Goal: Task Accomplishment & Management: Manage account settings

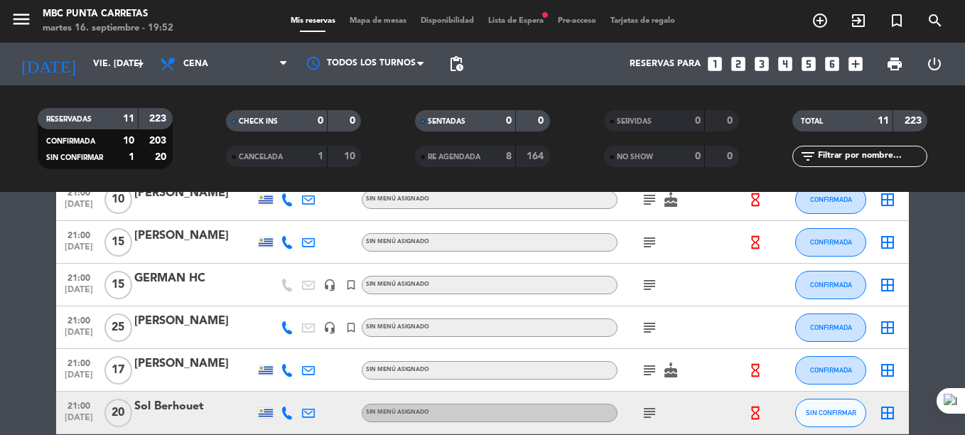
scroll to position [382, 0]
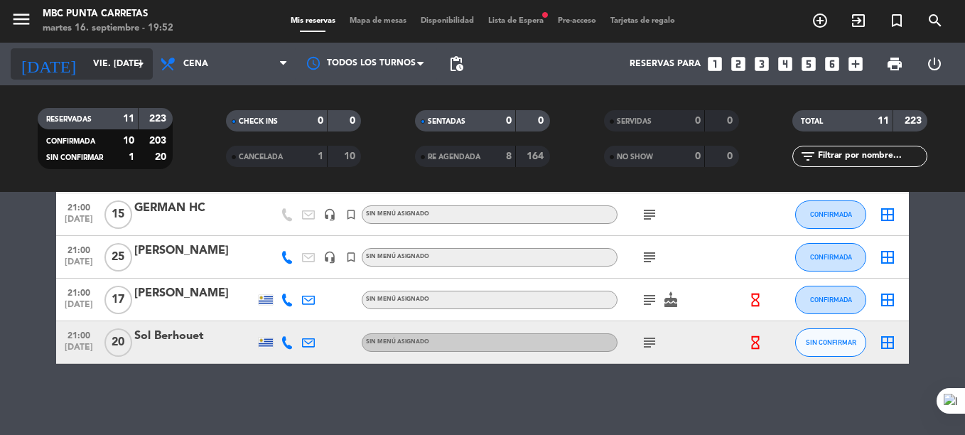
click at [70, 77] on div "[DATE] vie. [DATE] arrow_drop_down" at bounding box center [82, 63] width 142 height 31
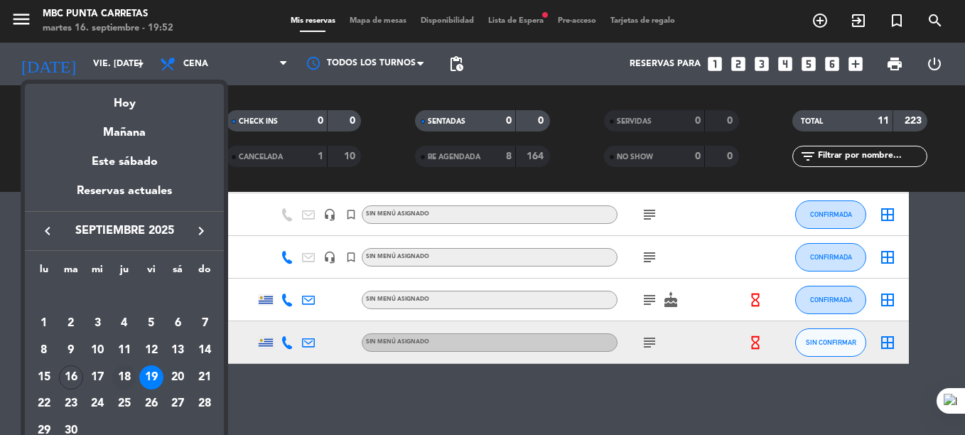
click at [124, 370] on div "18" at bounding box center [124, 377] width 24 height 24
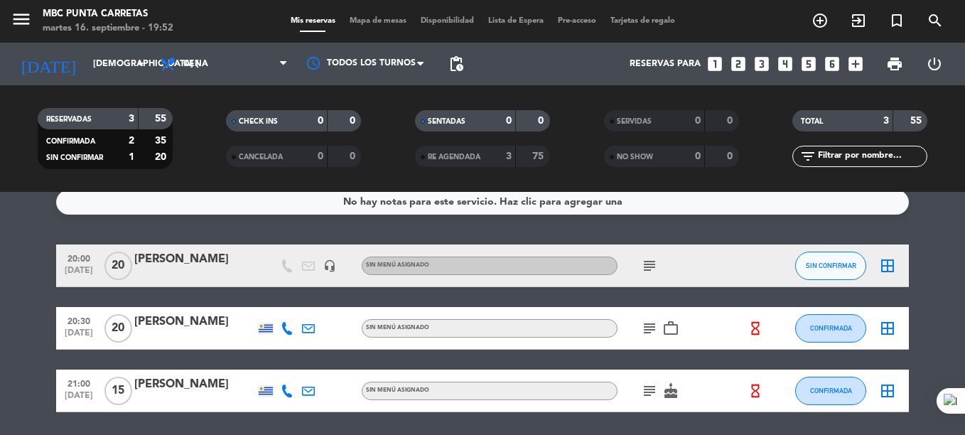
scroll to position [0, 0]
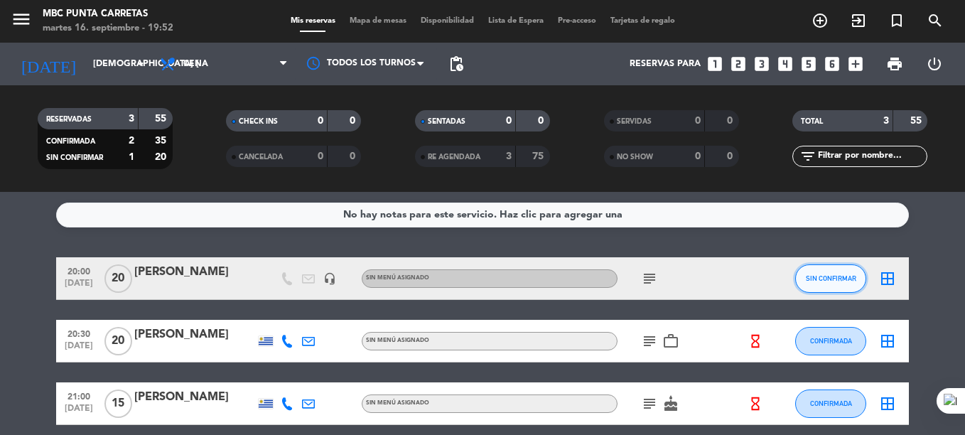
click at [834, 279] on span "SIN CONFIRMAR" at bounding box center [831, 278] width 50 height 8
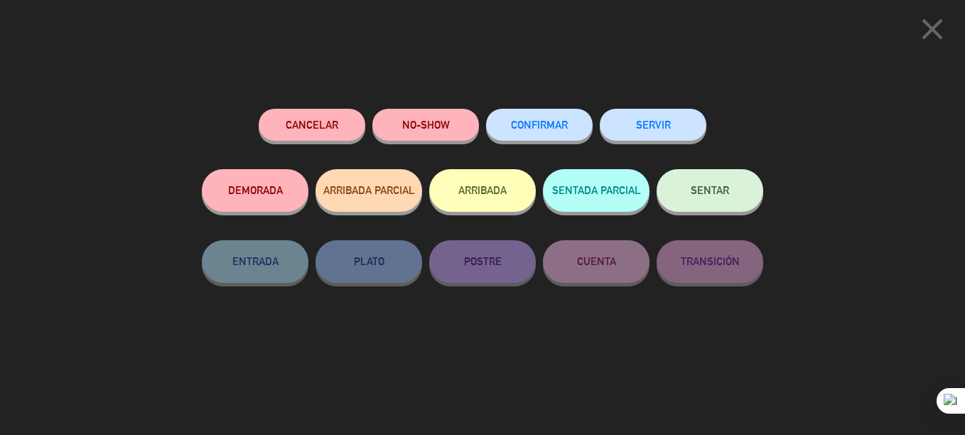
click at [568, 131] on button "CONFIRMAR" at bounding box center [539, 125] width 107 height 32
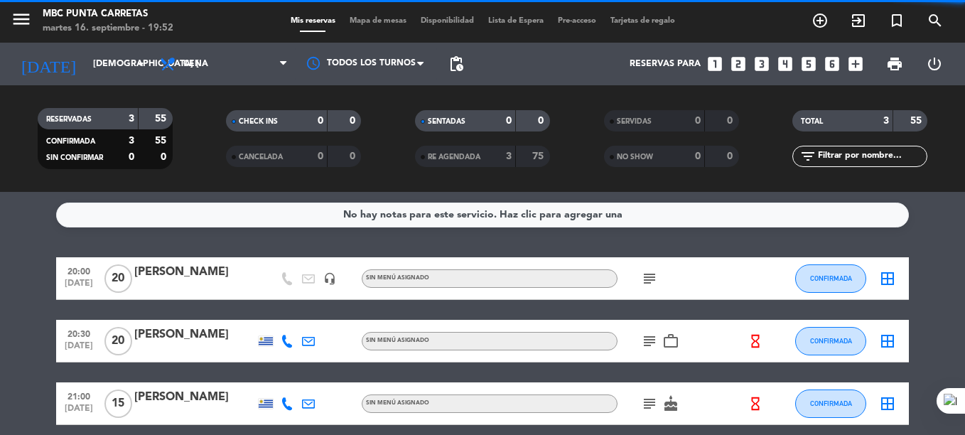
scroll to position [61, 0]
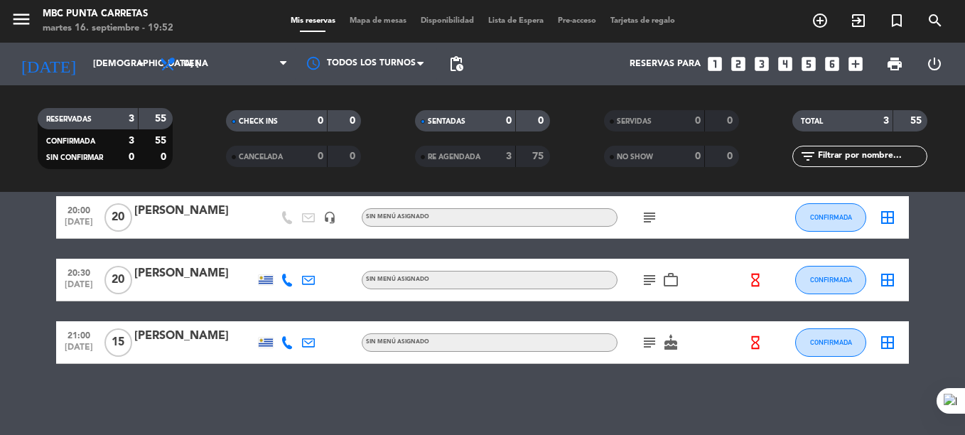
click at [642, 274] on icon "subject" at bounding box center [649, 279] width 17 height 17
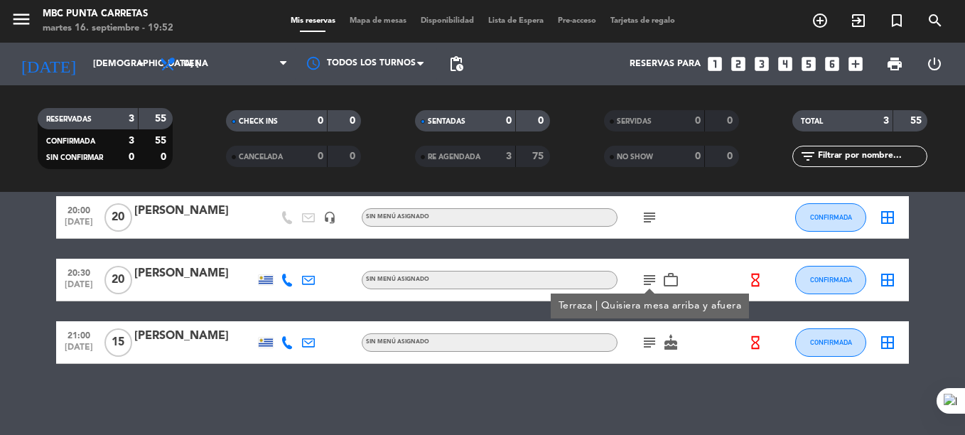
click at [643, 335] on icon "subject" at bounding box center [649, 342] width 17 height 17
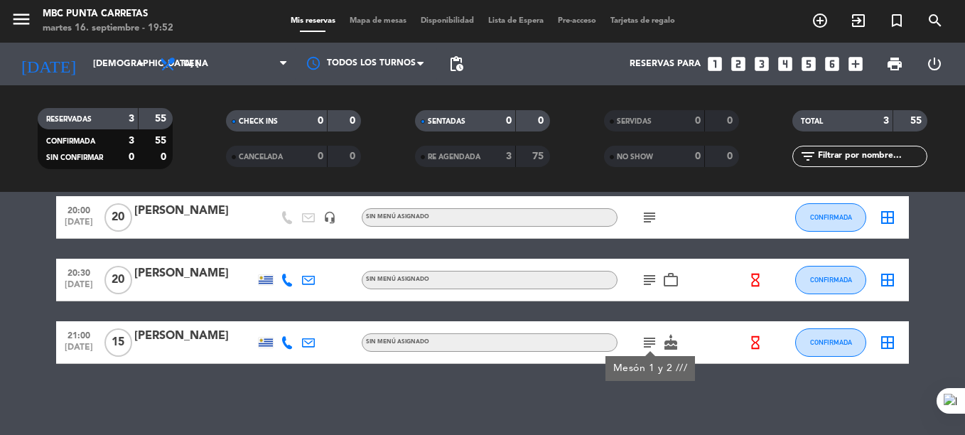
click at [620, 385] on div "No hay notas para este servicio. Haz clic para agregar una 20:00 [DATE] [PERSON…" at bounding box center [482, 313] width 965 height 243
click at [639, 294] on div "subject work_outline" at bounding box center [682, 280] width 128 height 42
click at [643, 287] on icon "subject" at bounding box center [649, 279] width 17 height 17
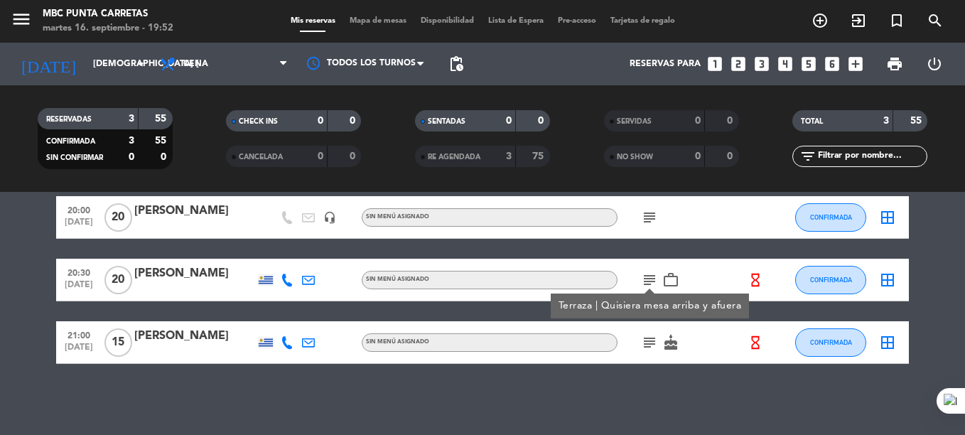
click at [286, 286] on icon at bounding box center [287, 280] width 13 height 13
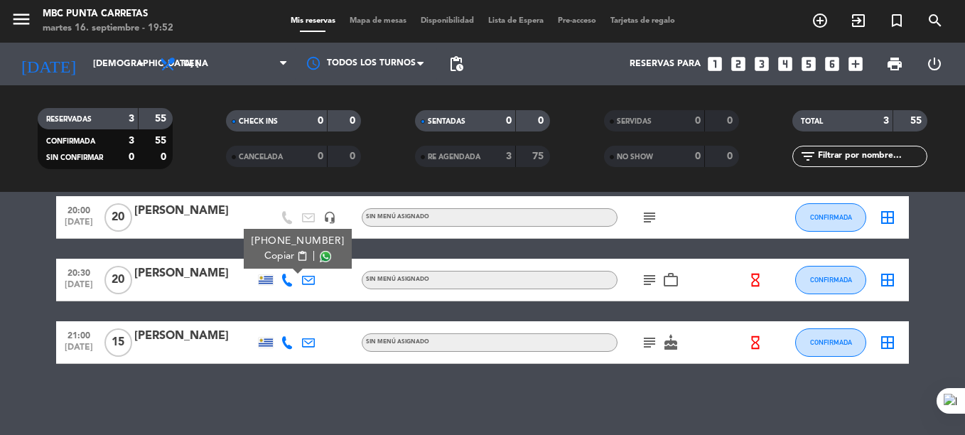
click at [297, 257] on span "content_paste" at bounding box center [302, 256] width 11 height 11
click at [338, 397] on div "No hay notas para este servicio. Haz clic para agregar una 20:00 [DATE] [PERSON…" at bounding box center [482, 313] width 965 height 243
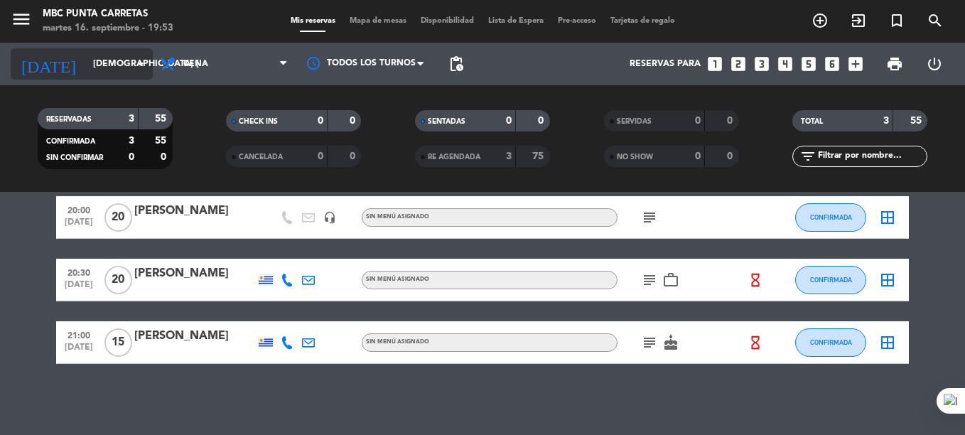
click at [86, 68] on input "[DEMOGRAPHIC_DATA] [DATE]" at bounding box center [146, 64] width 120 height 24
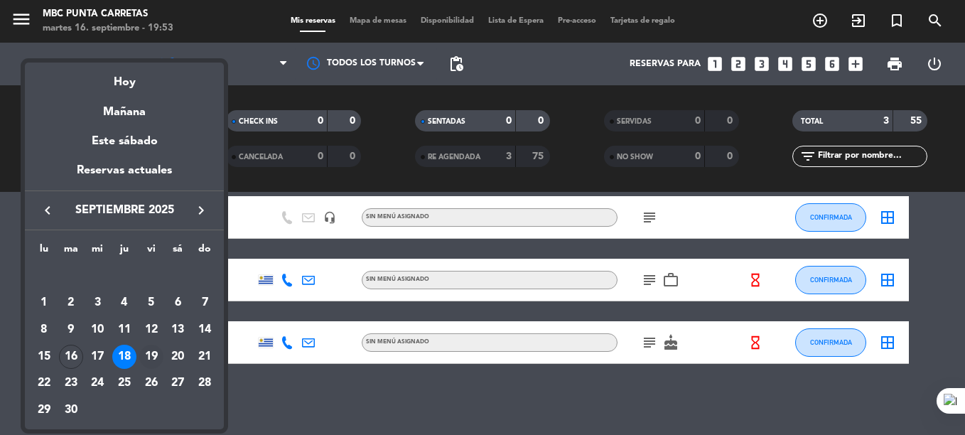
click at [153, 360] on div "19" at bounding box center [151, 357] width 24 height 24
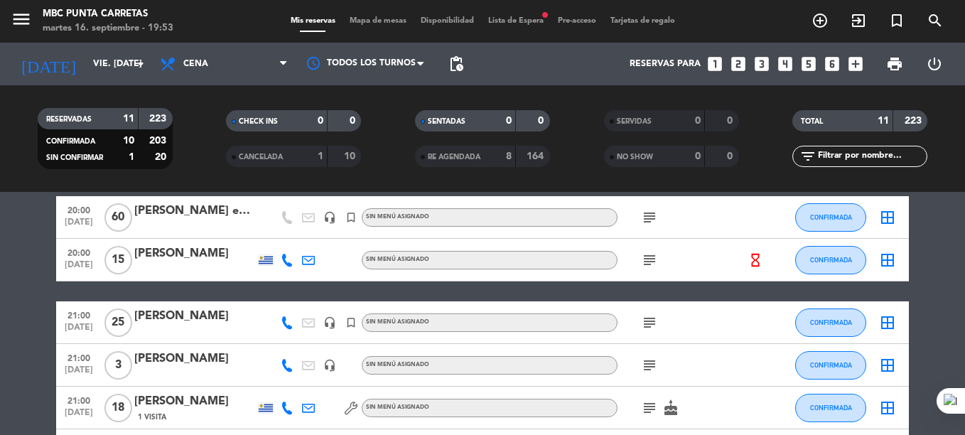
click at [522, 16] on div "Mis reservas Mapa de mesas Disponibilidad Lista de Espera fiber_manual_record P…" at bounding box center [483, 21] width 399 height 13
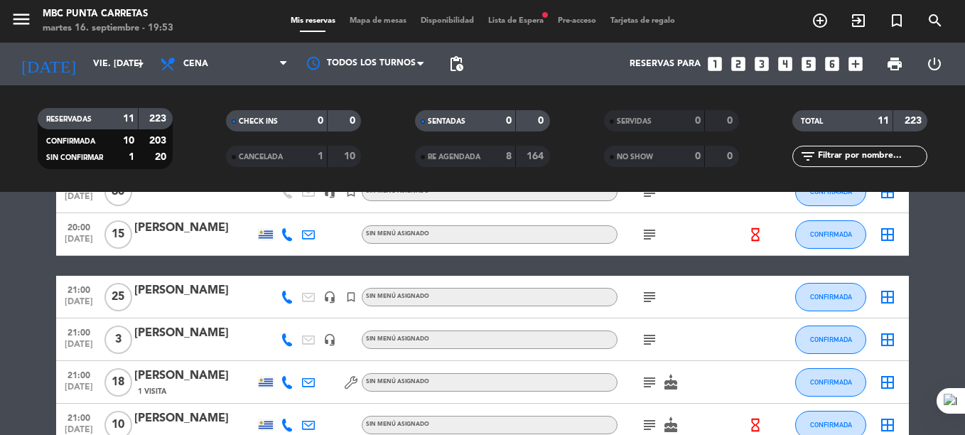
scroll to position [0, 0]
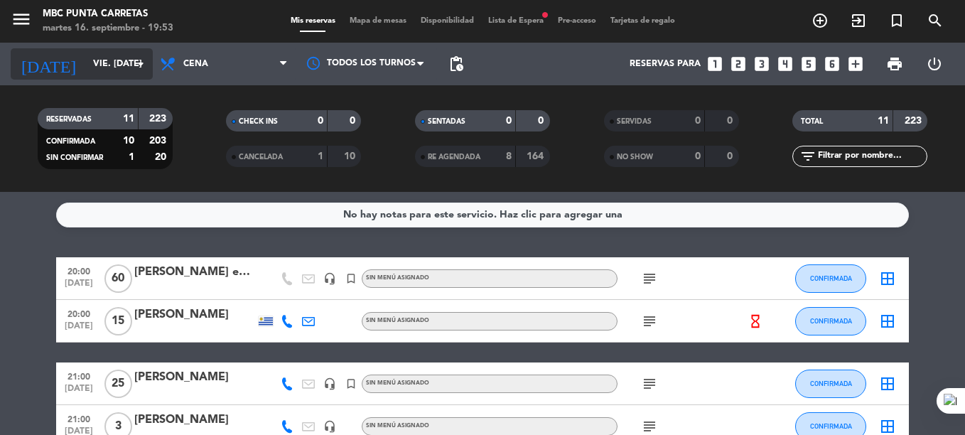
click at [86, 70] on input "vie. [DATE]" at bounding box center [146, 64] width 120 height 24
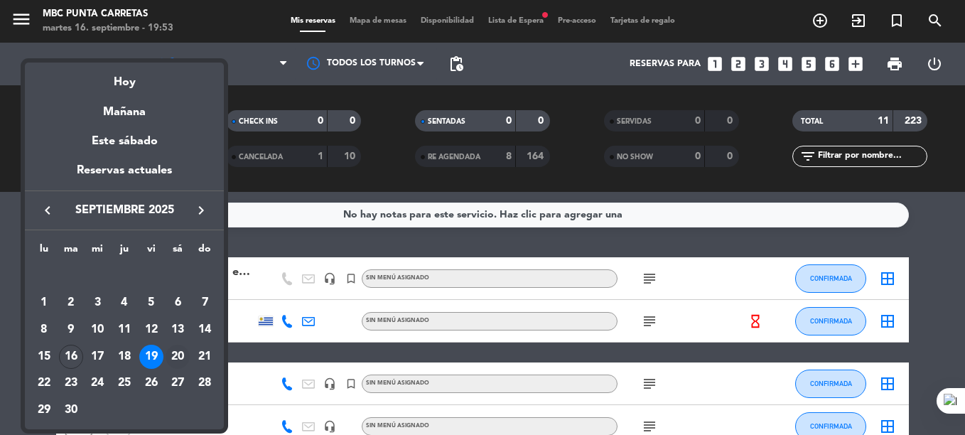
click at [180, 352] on div "20" at bounding box center [178, 357] width 24 height 24
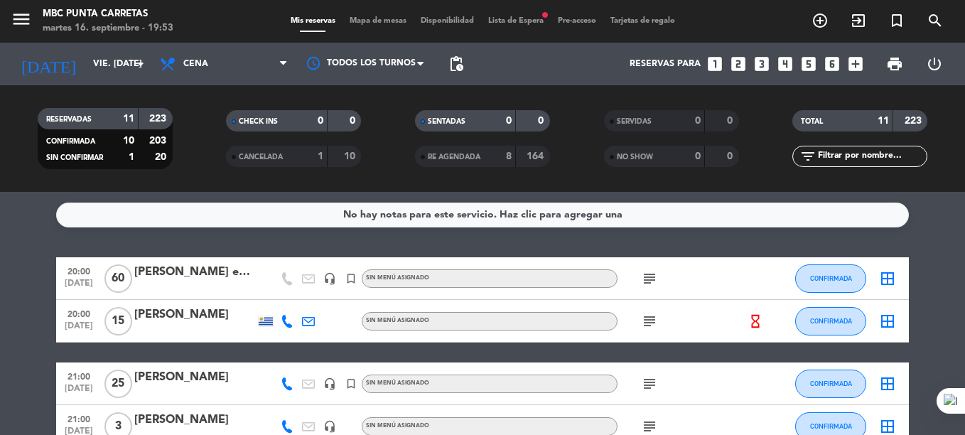
type input "sáb. [DATE]"
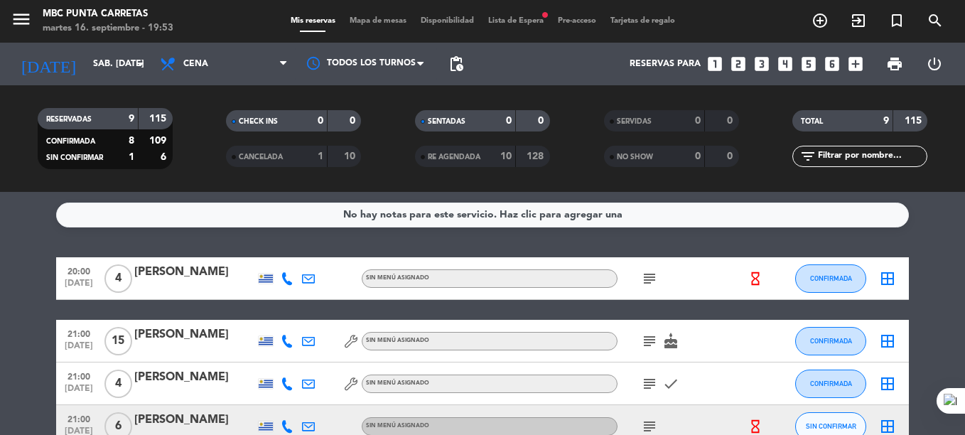
click at [528, 23] on span "Lista de Espera fiber_manual_record" at bounding box center [516, 21] width 70 height 8
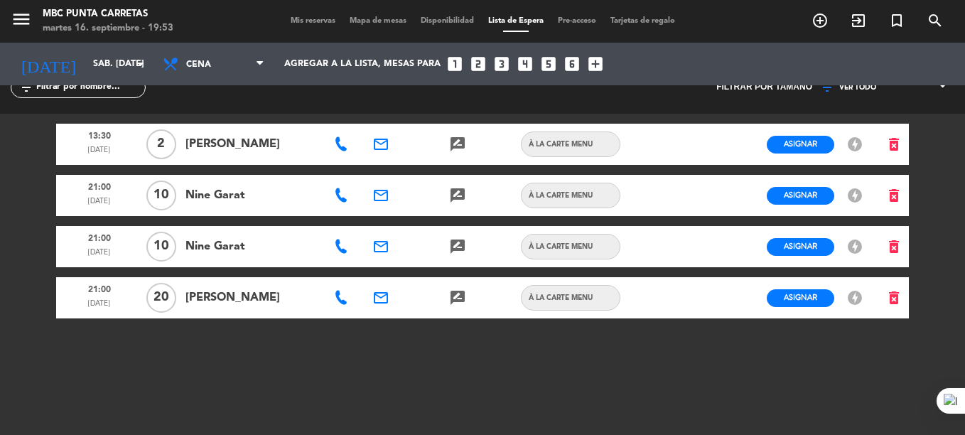
scroll to position [26, 0]
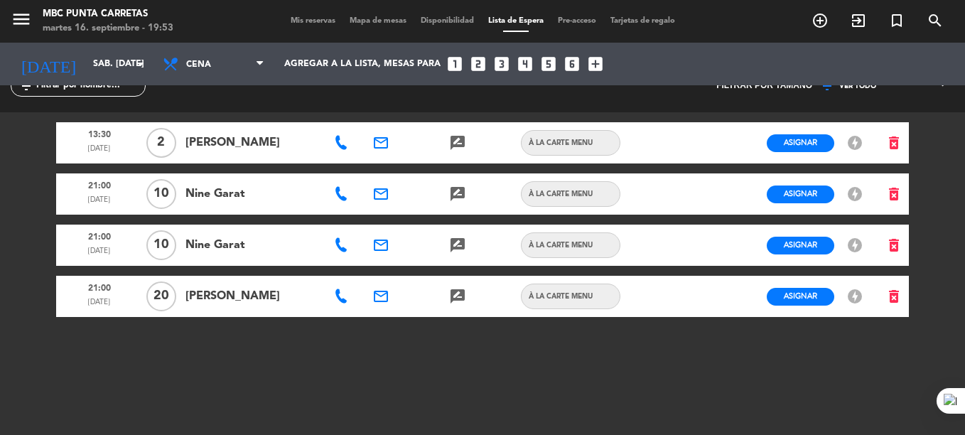
click at [338, 299] on icon at bounding box center [341, 296] width 14 height 14
click at [377, 265] on span "Copiar" at bounding box center [392, 271] width 30 height 15
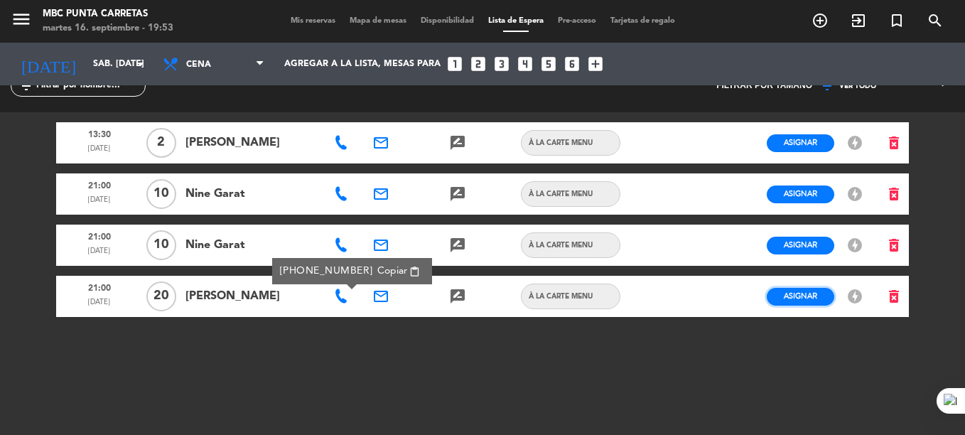
click at [792, 293] on span "Asignar" at bounding box center [800, 296] width 33 height 11
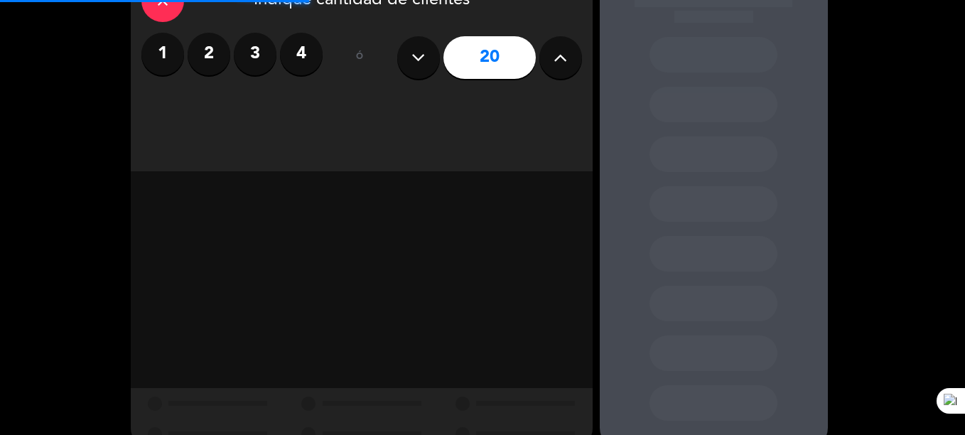
scroll to position [92, 0]
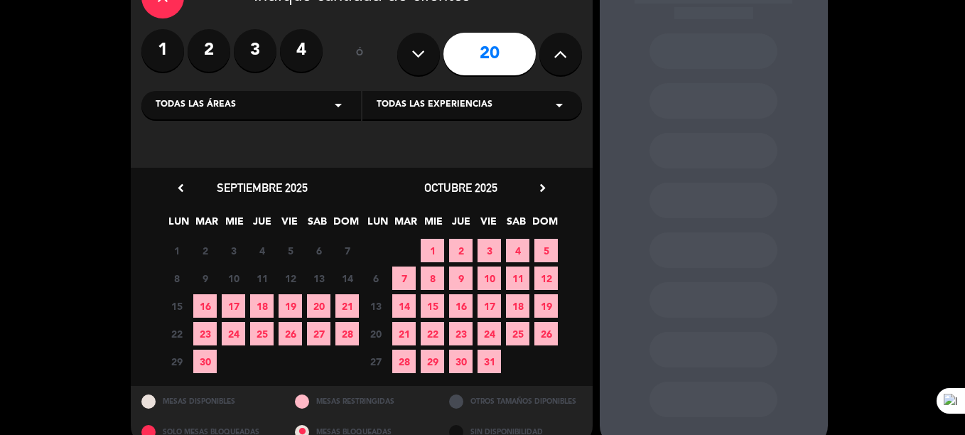
click at [316, 312] on span "20" at bounding box center [318, 305] width 23 height 23
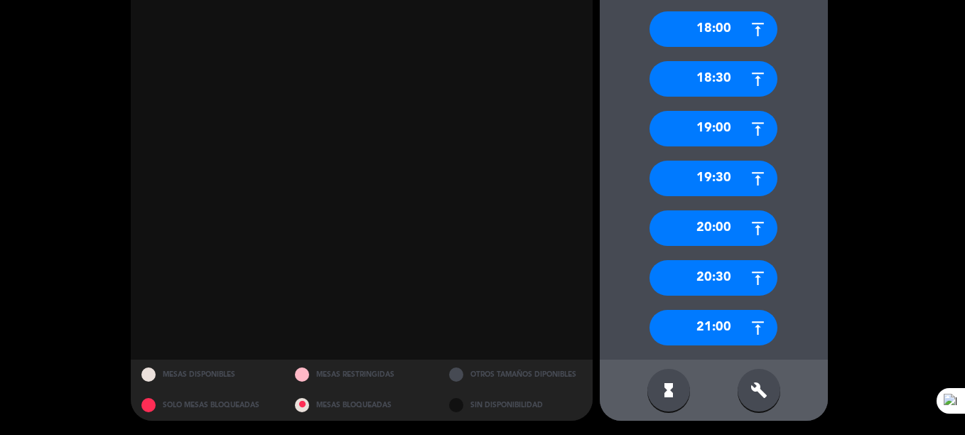
click at [660, 318] on div "21:00" at bounding box center [714, 328] width 128 height 36
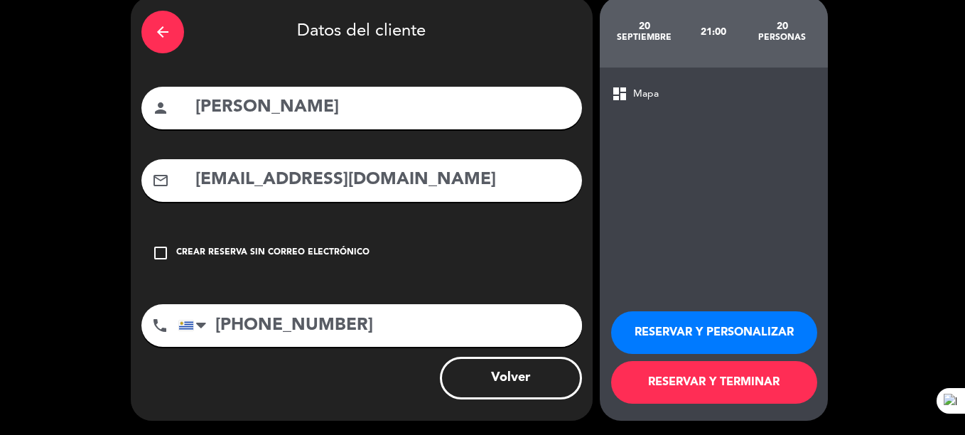
scroll to position [60, 0]
click at [652, 375] on button "RESERVAR Y TERMINAR" at bounding box center [714, 382] width 206 height 43
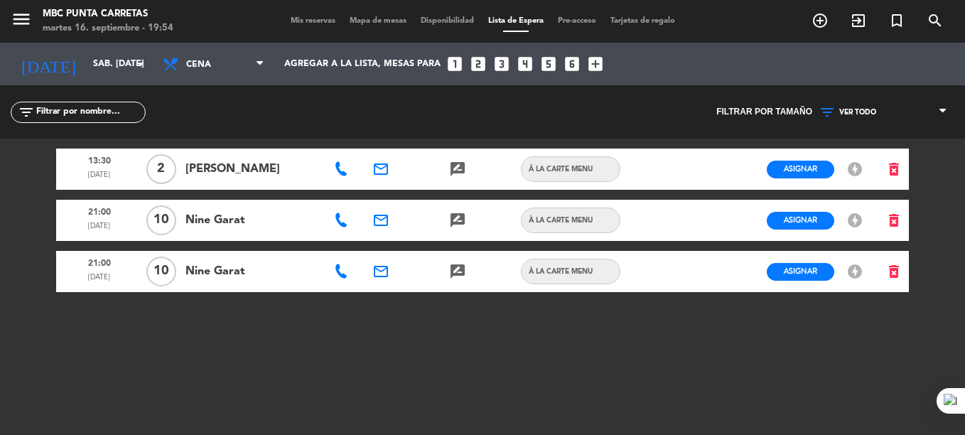
click at [298, 26] on div "Mis reservas Mapa de mesas Disponibilidad Lista de Espera Pre-acceso Tarjetas d…" at bounding box center [483, 21] width 399 height 13
click at [296, 22] on span "Mis reservas" at bounding box center [313, 21] width 59 height 8
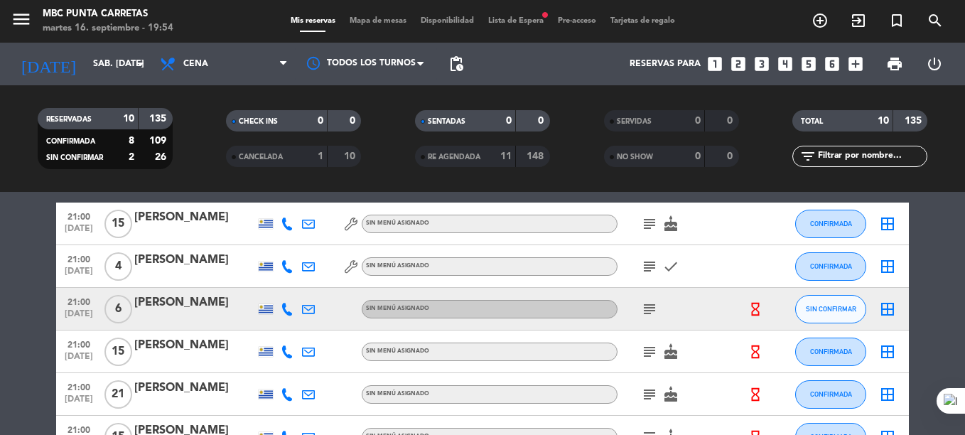
scroll to position [187, 0]
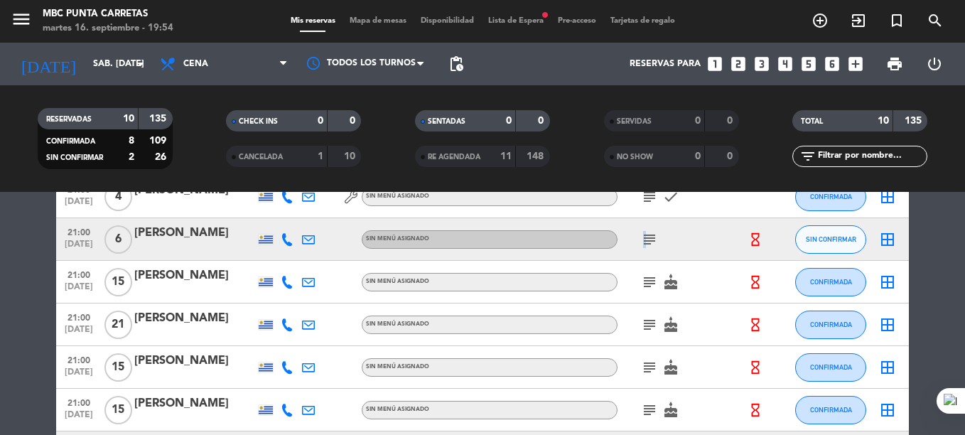
click at [645, 237] on span "subject" at bounding box center [649, 239] width 21 height 17
click at [645, 237] on icon "subject" at bounding box center [649, 239] width 17 height 17
click at [284, 241] on icon at bounding box center [287, 239] width 13 height 13
click at [297, 218] on span "content_paste" at bounding box center [302, 215] width 11 height 11
click at [522, 19] on span "Lista de Espera fiber_manual_record" at bounding box center [516, 21] width 70 height 8
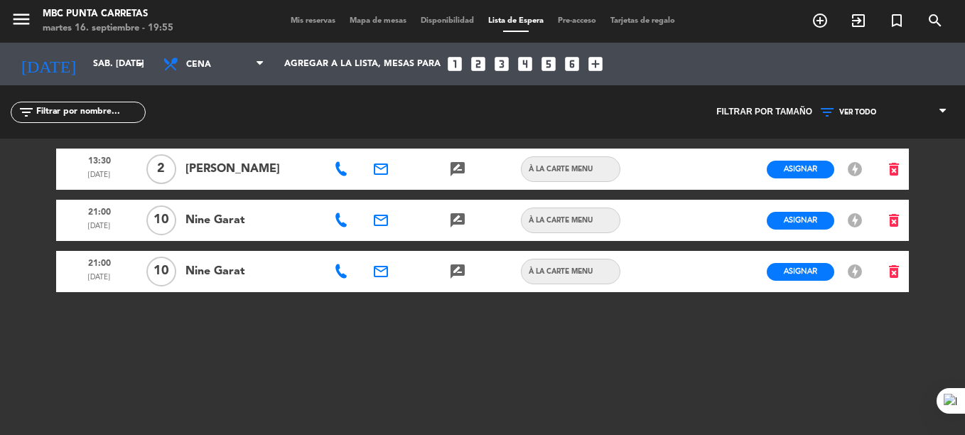
click at [312, 18] on span "Mis reservas" at bounding box center [313, 21] width 59 height 8
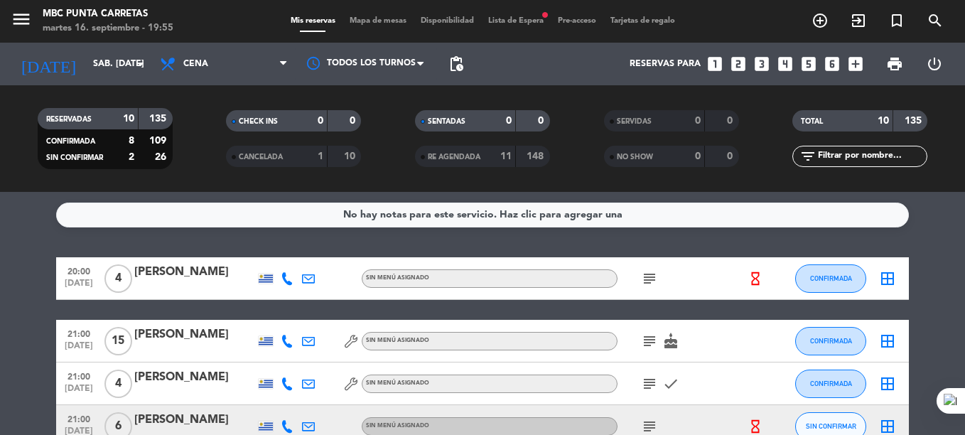
click at [495, 17] on span "Lista de Espera fiber_manual_record" at bounding box center [516, 21] width 70 height 8
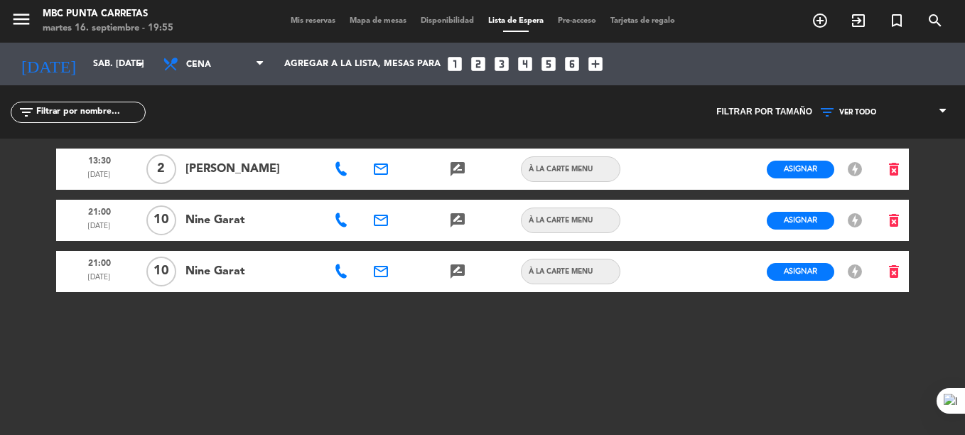
click at [308, 19] on span "Mis reservas" at bounding box center [313, 21] width 59 height 8
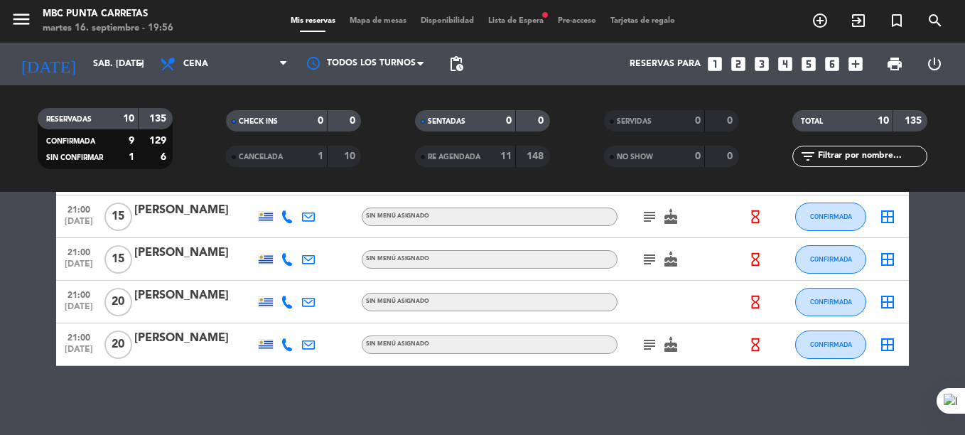
scroll to position [340, 0]
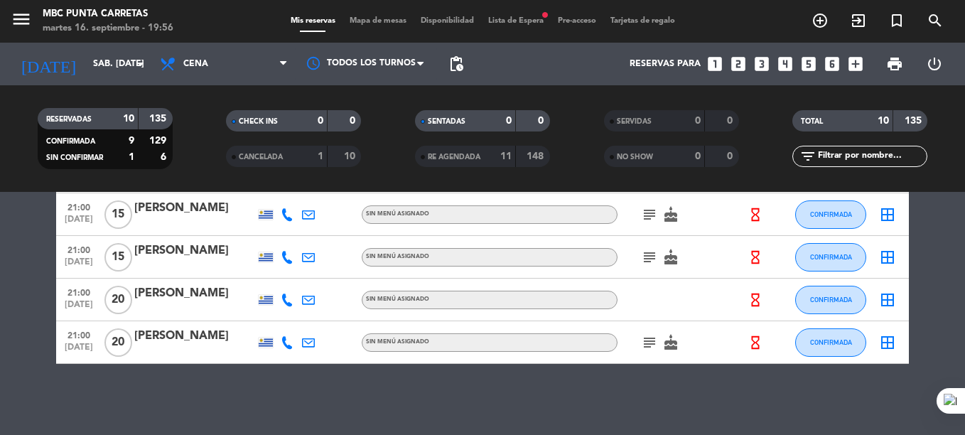
click at [667, 286] on div at bounding box center [682, 300] width 128 height 42
click at [170, 297] on div "[PERSON_NAME]" at bounding box center [194, 293] width 121 height 18
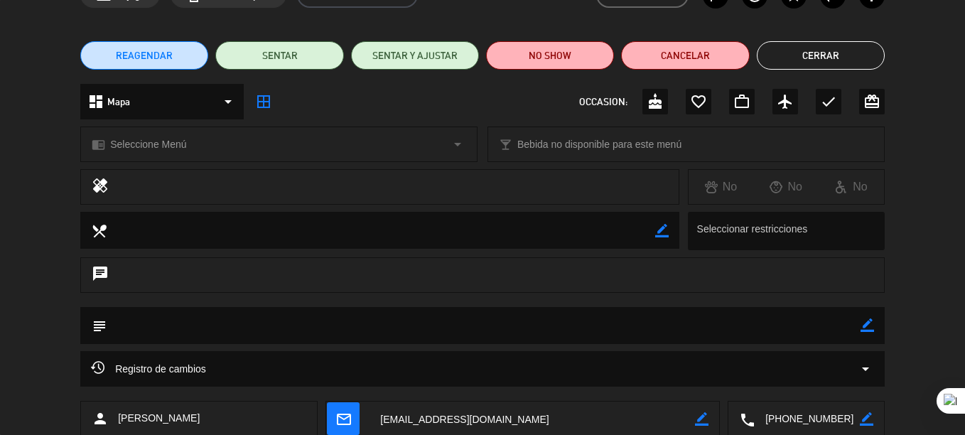
scroll to position [87, 0]
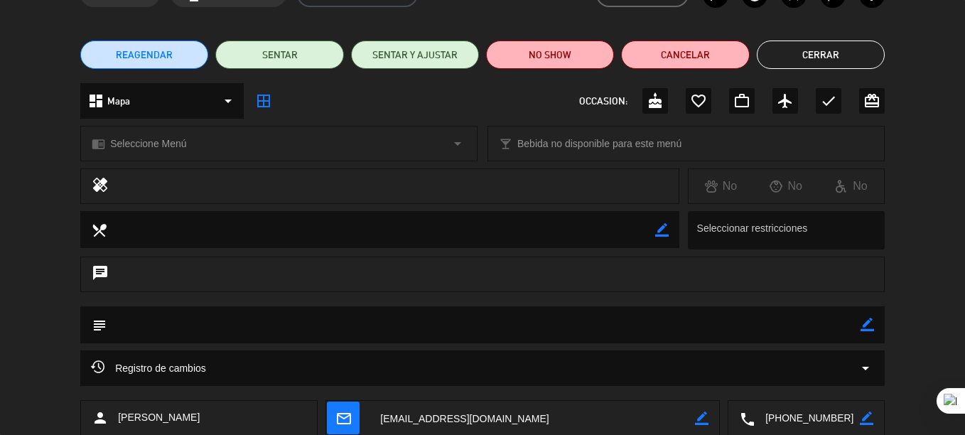
click at [870, 330] on icon "border_color" at bounding box center [868, 325] width 14 height 14
click at [809, 325] on textarea at bounding box center [484, 324] width 754 height 36
type textarea "Terraza"
click at [871, 323] on icon at bounding box center [868, 325] width 14 height 14
click at [807, 58] on button "Cerrar" at bounding box center [821, 55] width 128 height 28
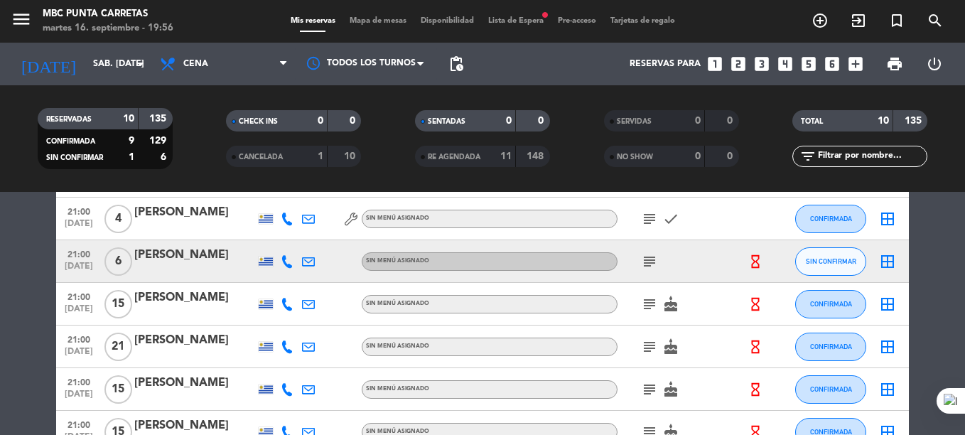
scroll to position [164, 0]
click at [647, 269] on icon "subject" at bounding box center [649, 262] width 17 height 17
click at [691, 245] on div "subject box tanqueray" at bounding box center [682, 262] width 128 height 42
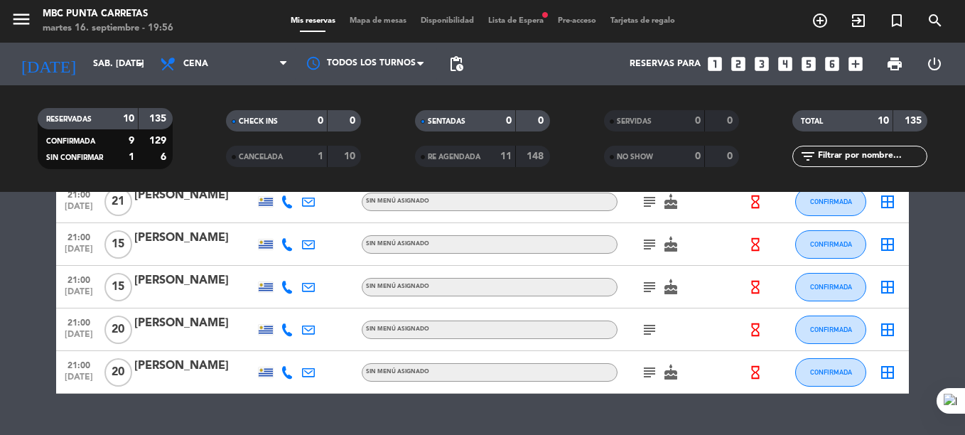
scroll to position [340, 0]
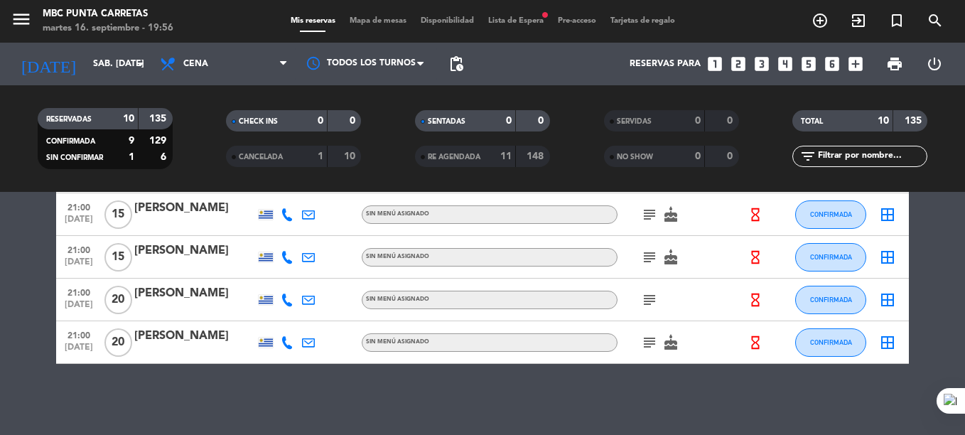
click at [143, 84] on div "[DATE] sáb. [DATE] arrow_drop_down" at bounding box center [82, 64] width 142 height 43
click at [86, 71] on input "sáb. [DATE]" at bounding box center [146, 64] width 120 height 24
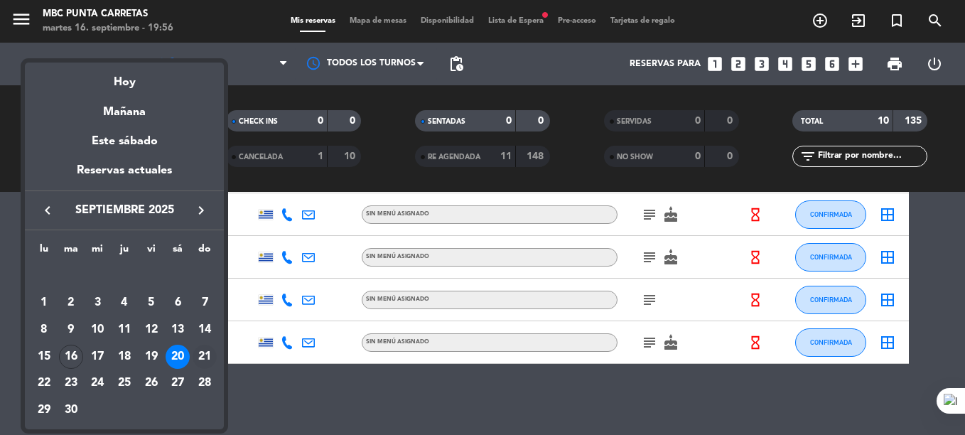
click at [205, 355] on div "21" at bounding box center [205, 357] width 24 height 24
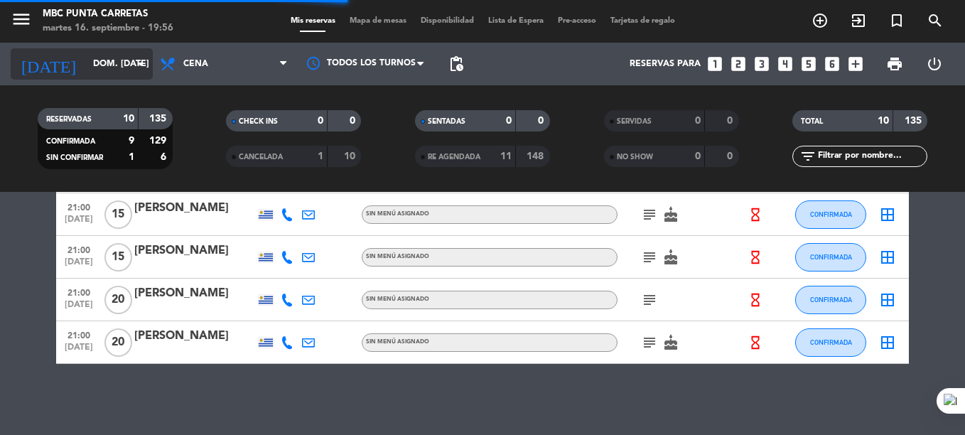
scroll to position [0, 0]
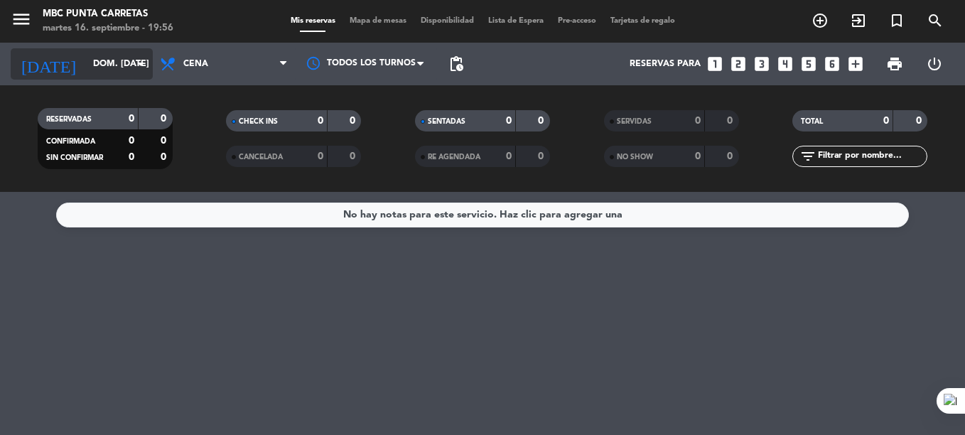
click at [97, 50] on div "[DATE] dom. [DATE] arrow_drop_down" at bounding box center [82, 63] width 142 height 31
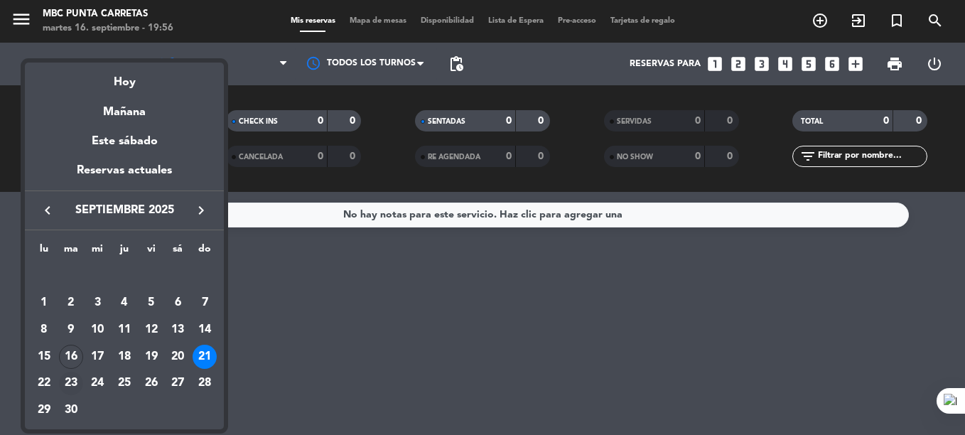
click at [75, 382] on div "23" at bounding box center [71, 384] width 24 height 24
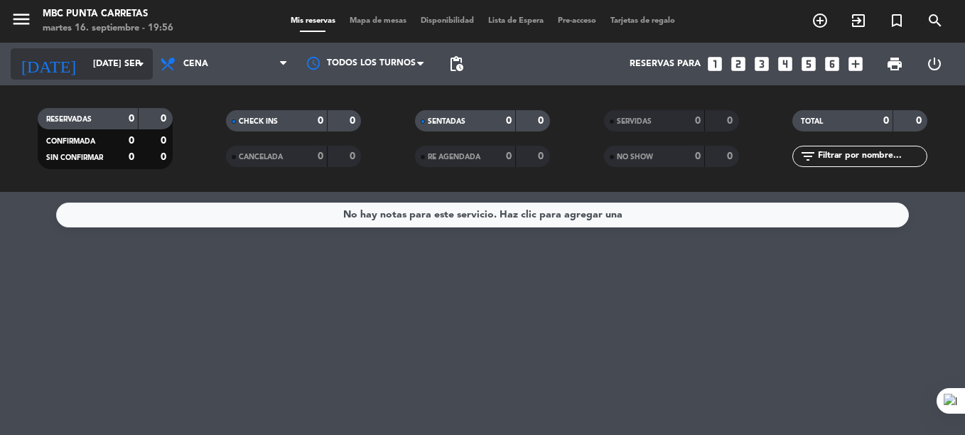
click at [86, 75] on input "[DATE] sep." at bounding box center [146, 64] width 120 height 24
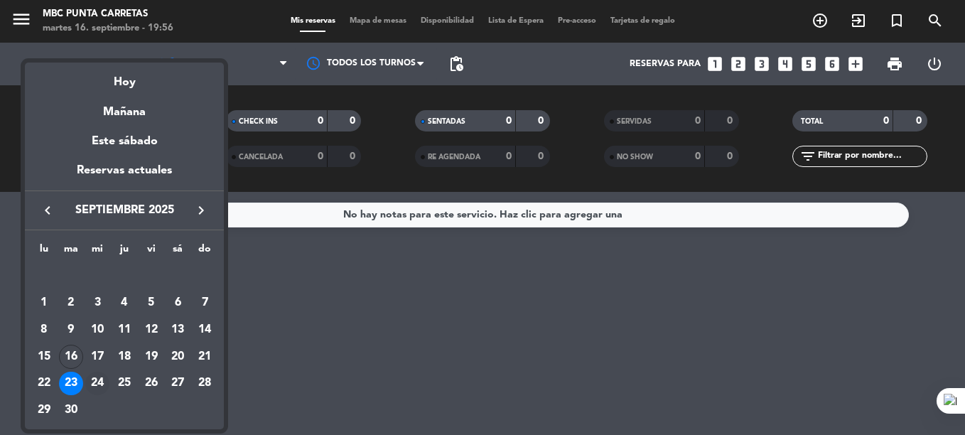
click at [94, 386] on div "24" at bounding box center [97, 384] width 24 height 24
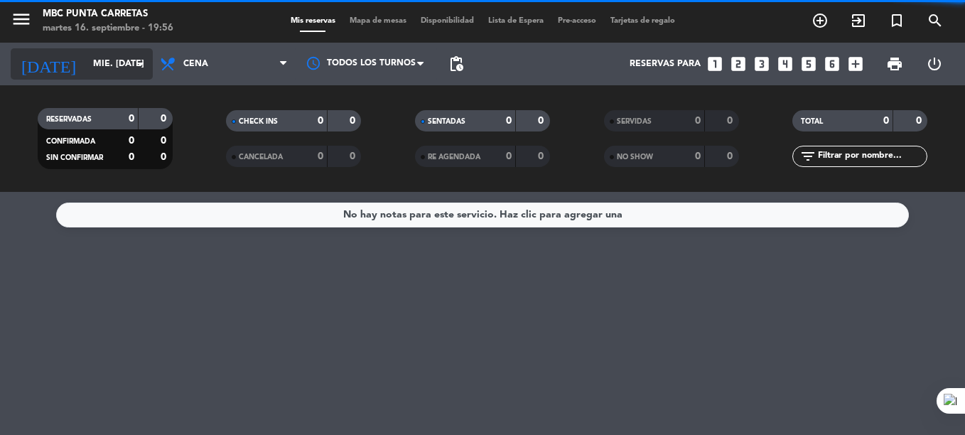
click at [86, 67] on input "mié. [DATE]" at bounding box center [146, 64] width 120 height 24
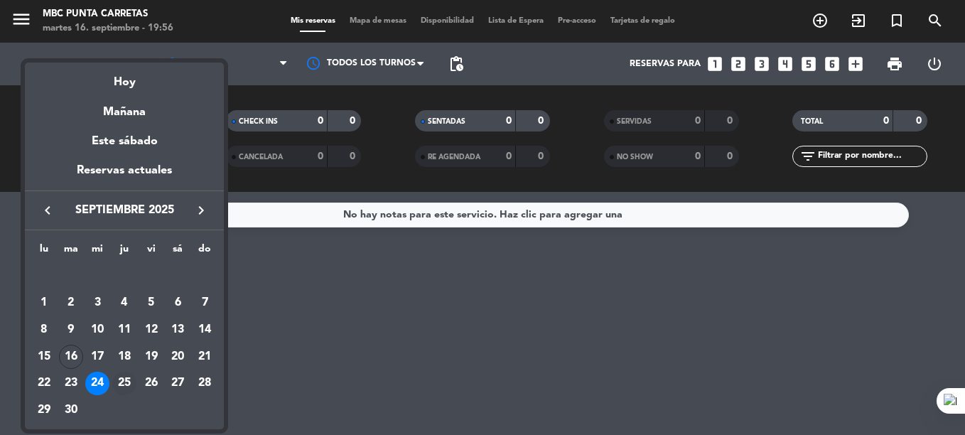
click at [134, 386] on div "25" at bounding box center [124, 384] width 24 height 24
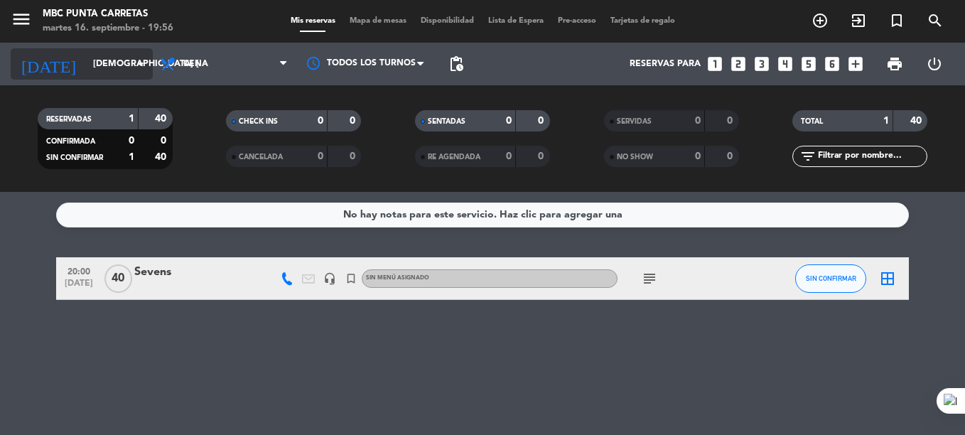
click at [88, 67] on input "[DEMOGRAPHIC_DATA] [DATE]" at bounding box center [146, 64] width 120 height 24
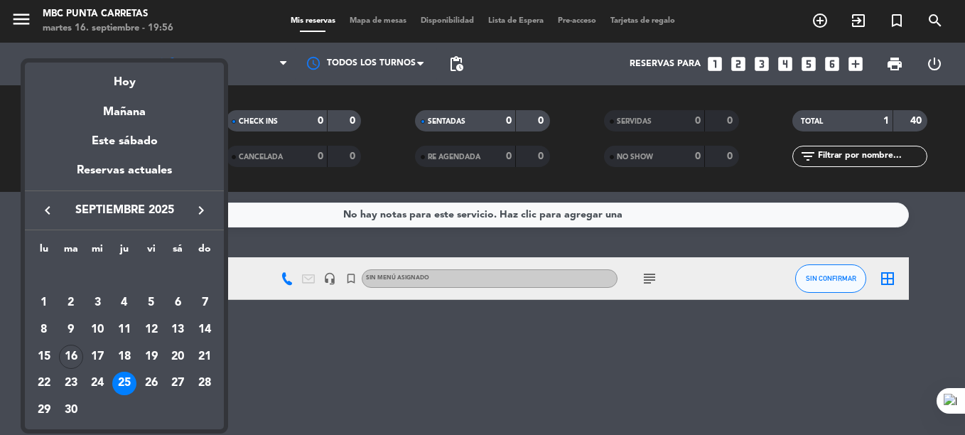
click at [504, 313] on div at bounding box center [482, 217] width 965 height 435
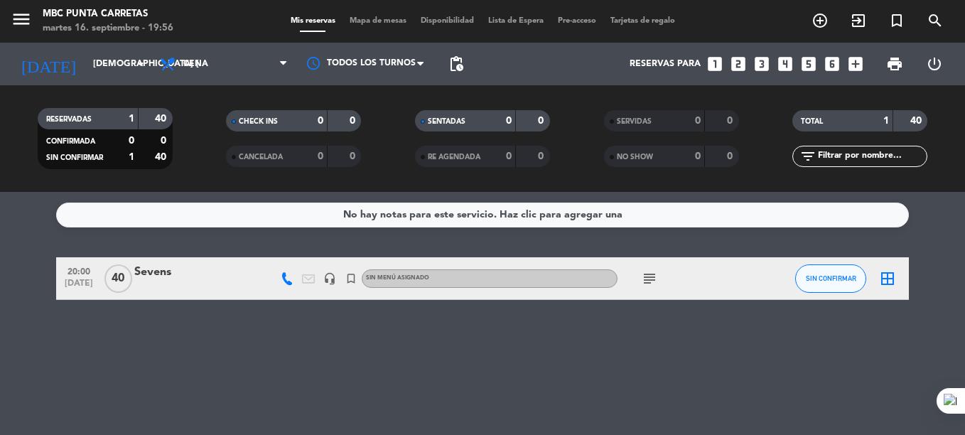
click at [655, 277] on icon "subject" at bounding box center [649, 278] width 17 height 17
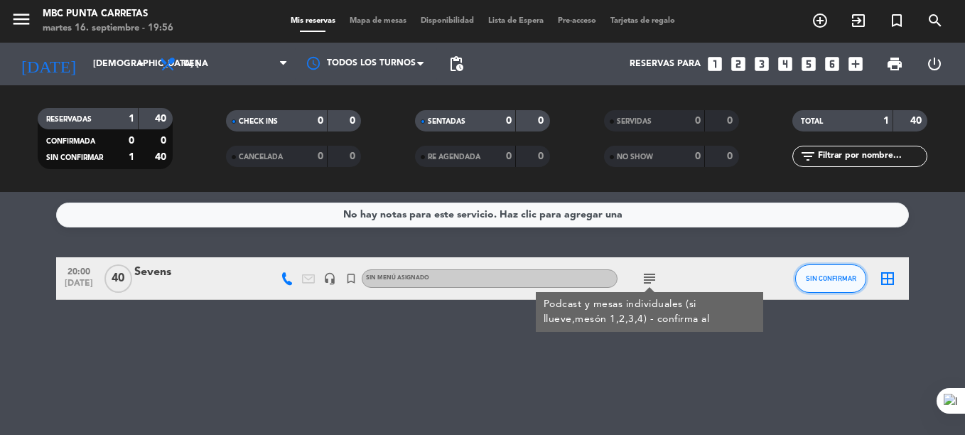
click at [856, 274] on button "SIN CONFIRMAR" at bounding box center [830, 278] width 71 height 28
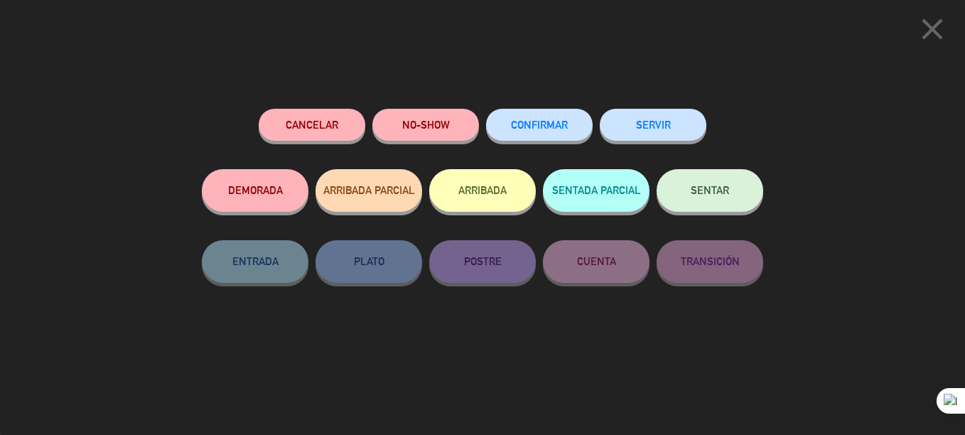
click at [549, 128] on span "CONFIRMAR" at bounding box center [539, 125] width 57 height 12
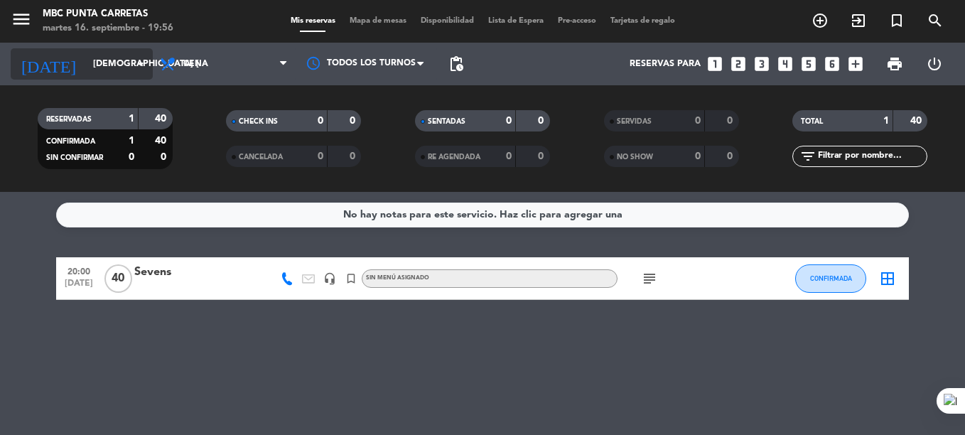
click at [91, 74] on input "[DEMOGRAPHIC_DATA] [DATE]" at bounding box center [146, 64] width 120 height 24
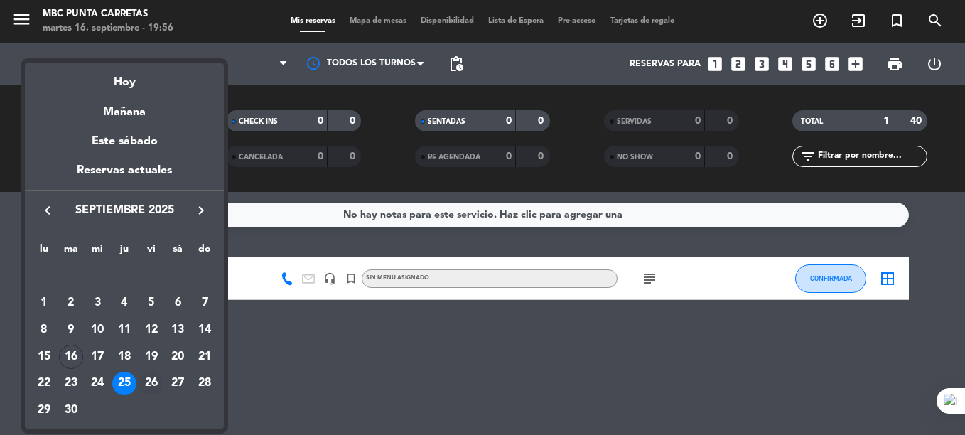
click at [156, 385] on div "26" at bounding box center [151, 384] width 24 height 24
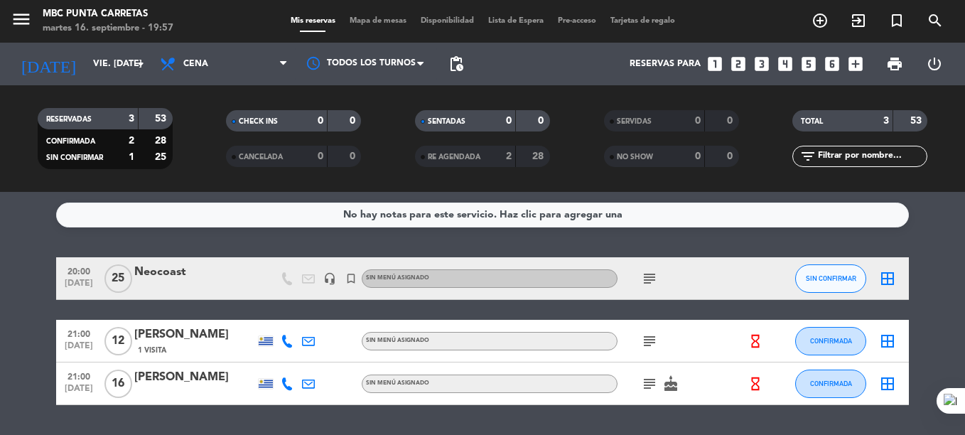
scroll to position [41, 0]
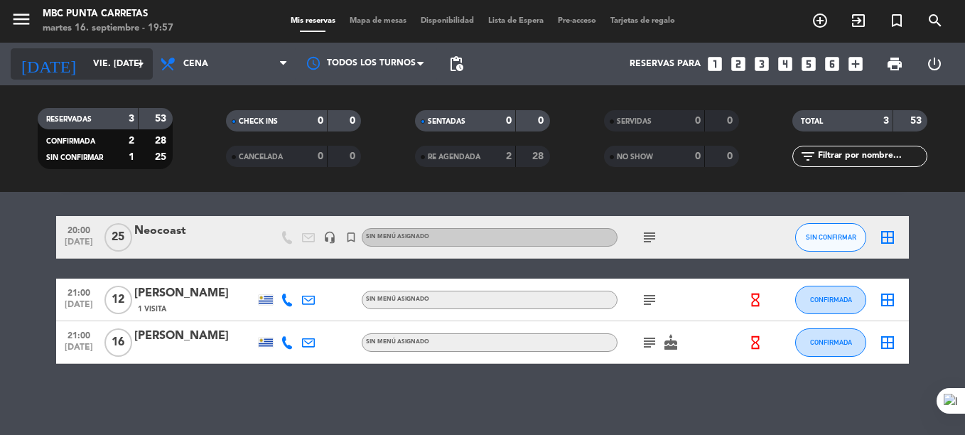
click at [95, 69] on input "vie. [DATE]" at bounding box center [146, 64] width 120 height 24
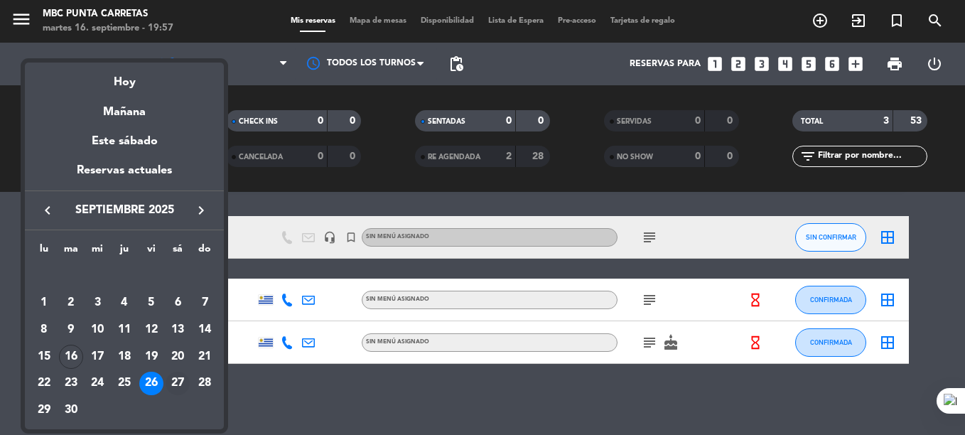
click at [172, 380] on div "27" at bounding box center [178, 384] width 24 height 24
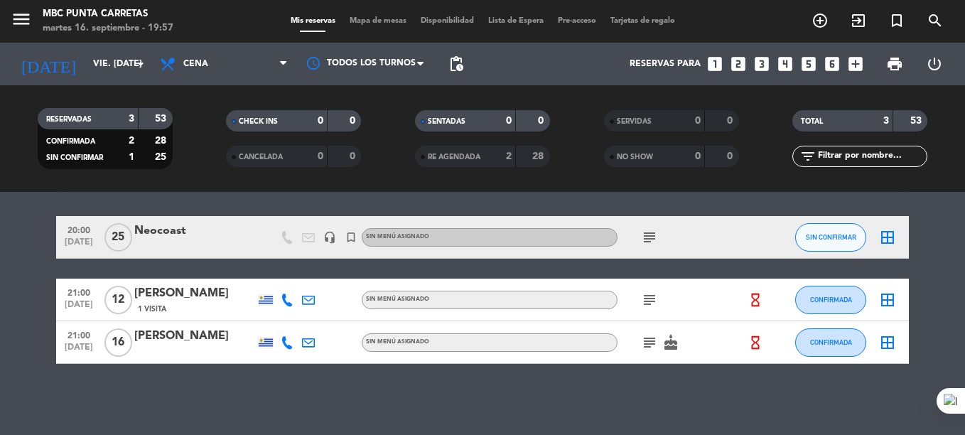
type input "sáb. [DATE]"
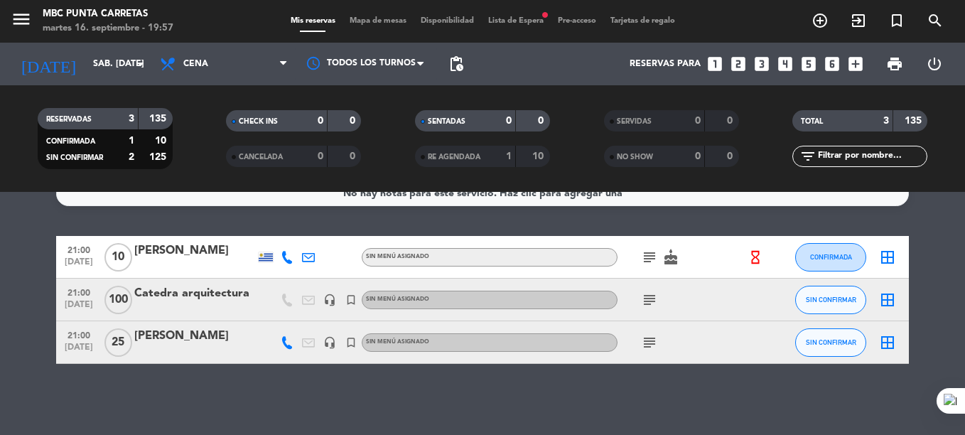
click at [517, 23] on span "Lista de Espera fiber_manual_record" at bounding box center [516, 21] width 70 height 8
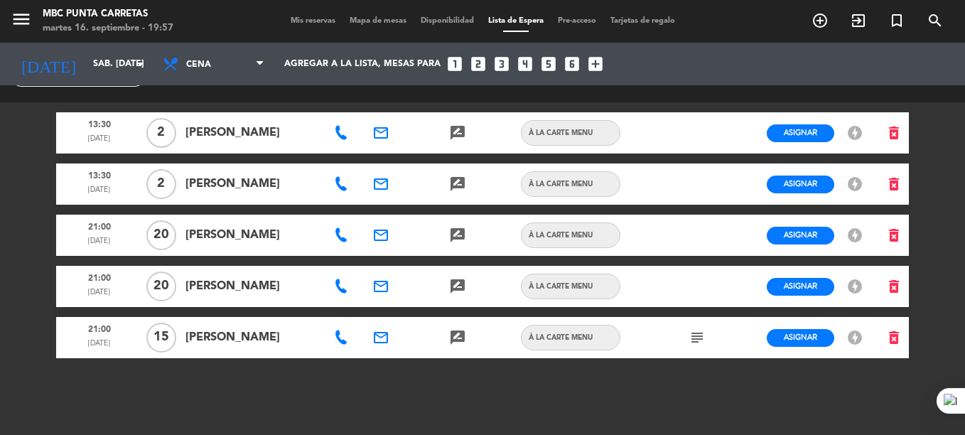
scroll to position [37, 0]
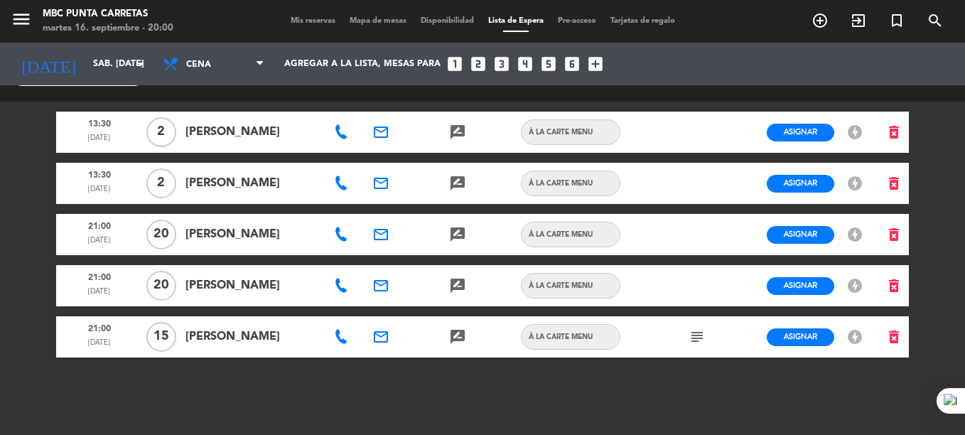
click at [705, 339] on icon "subject" at bounding box center [697, 336] width 17 height 17
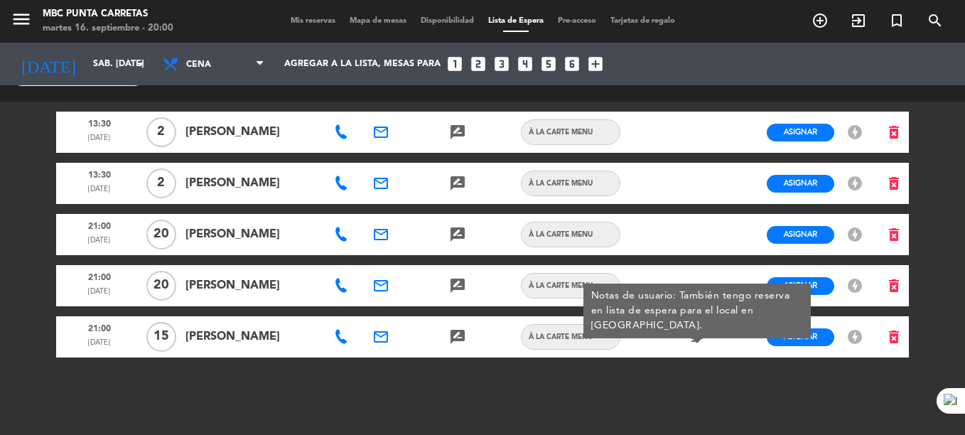
click at [341, 337] on icon at bounding box center [341, 337] width 14 height 14
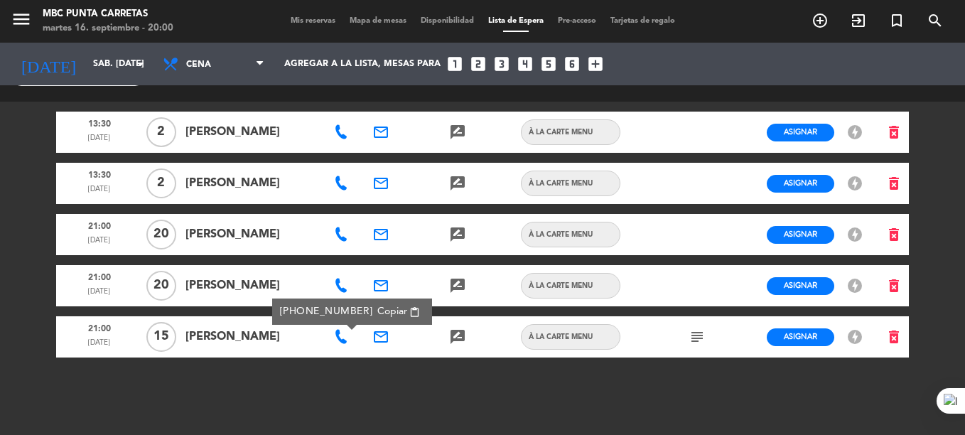
click at [377, 311] on span "Copiar" at bounding box center [392, 311] width 30 height 15
click at [378, 338] on icon "email" at bounding box center [380, 336] width 17 height 17
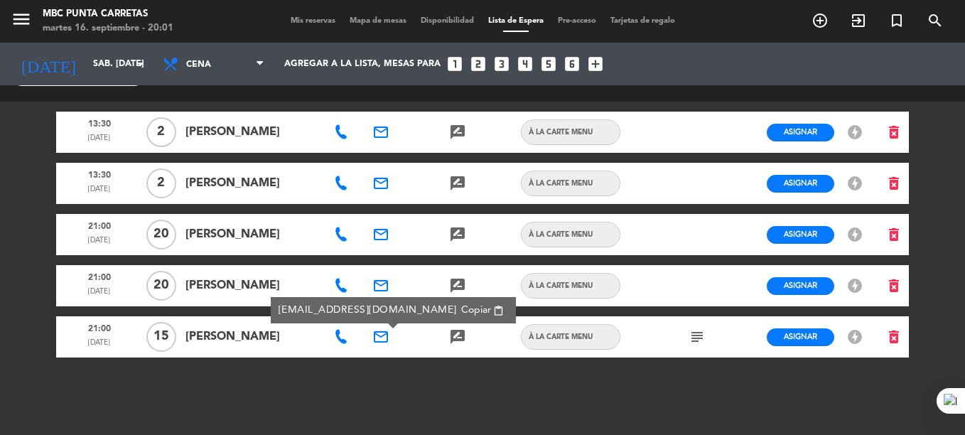
click at [330, 285] on div at bounding box center [342, 285] width 38 height 41
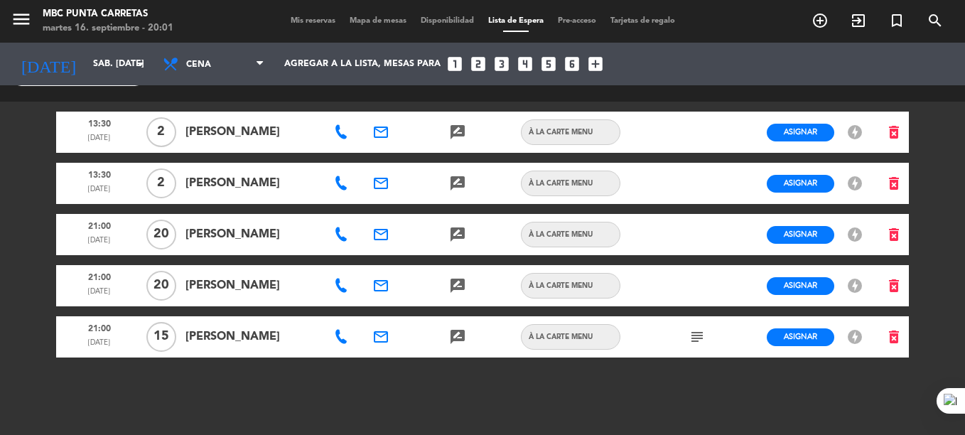
click at [337, 283] on icon at bounding box center [341, 286] width 14 height 14
click at [409, 262] on span "content_paste" at bounding box center [414, 261] width 11 height 11
click at [384, 284] on icon "email" at bounding box center [380, 285] width 17 height 17
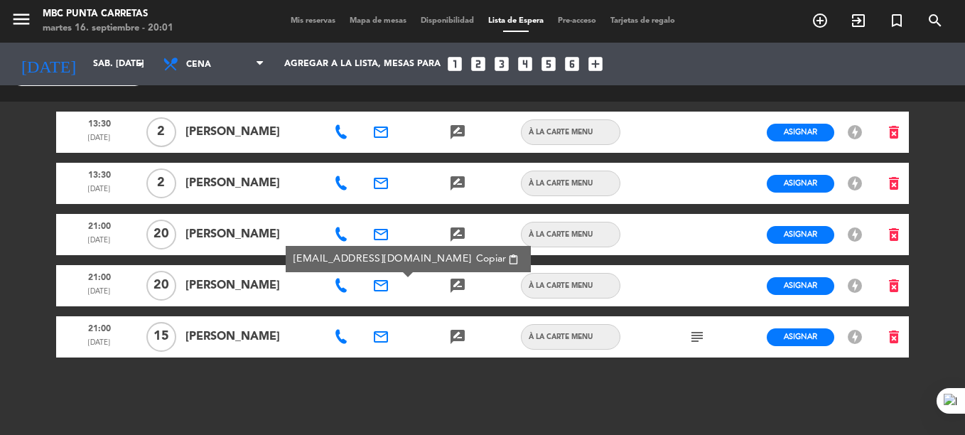
click at [339, 230] on icon at bounding box center [341, 234] width 14 height 14
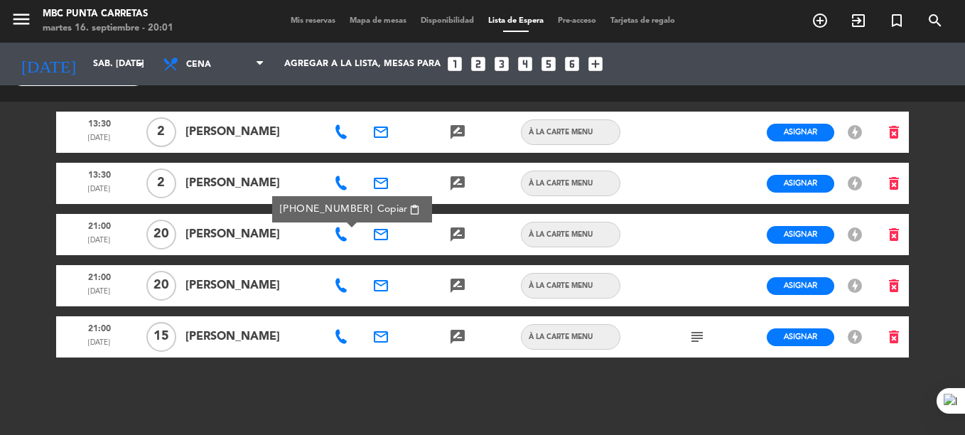
click at [383, 209] on span "Copiar" at bounding box center [392, 209] width 30 height 15
click at [379, 237] on icon "email" at bounding box center [380, 234] width 17 height 17
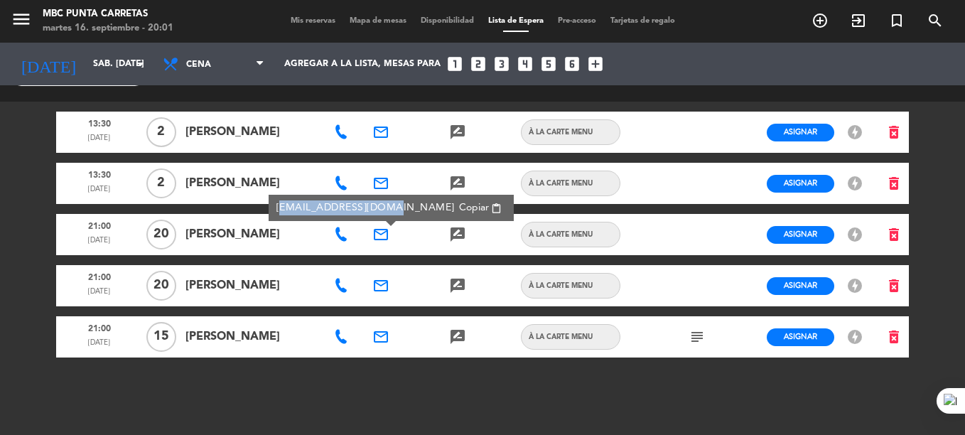
drag, startPoint x: 377, startPoint y: 206, endPoint x: 274, endPoint y: 207, distance: 102.3
click at [274, 207] on div "[EMAIL_ADDRESS][DOMAIN_NAME] Copiar content_paste" at bounding box center [391, 208] width 245 height 26
copy div "nicolasdelgadonunez"
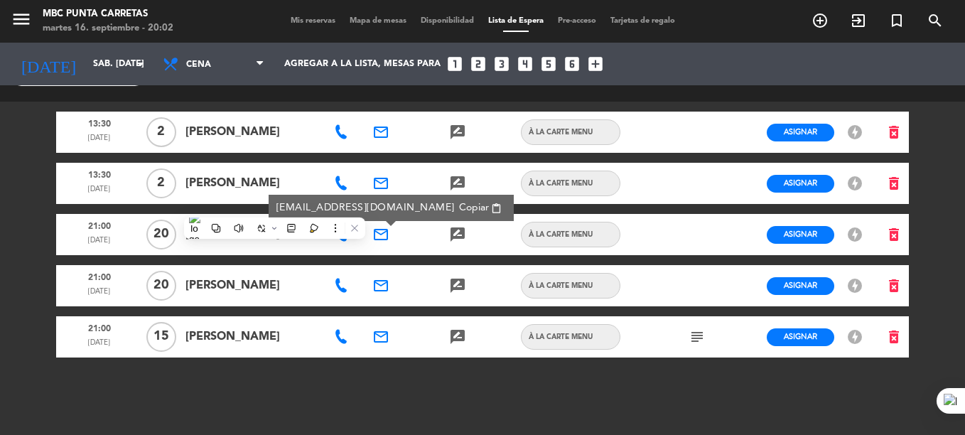
click at [388, 284] on icon "email" at bounding box center [380, 285] width 17 height 17
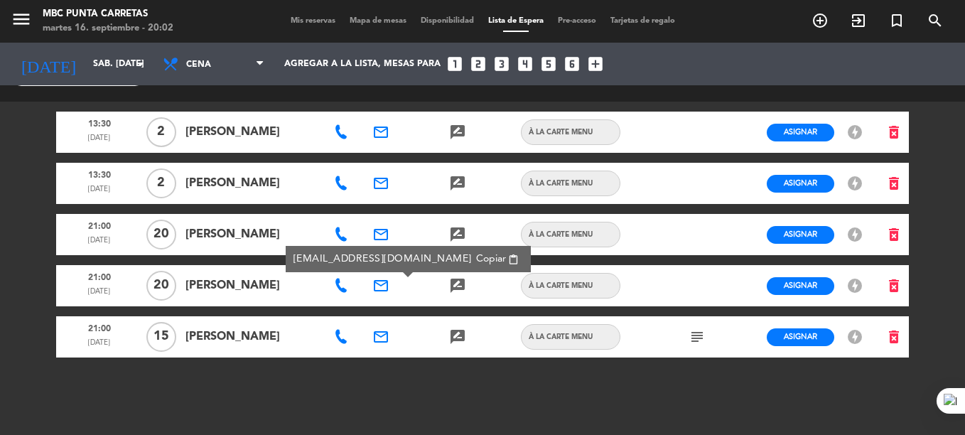
drag, startPoint x: 292, startPoint y: 289, endPoint x: 188, endPoint y: 289, distance: 104.5
click at [188, 289] on span "[PERSON_NAME]" at bounding box center [251, 285] width 133 height 18
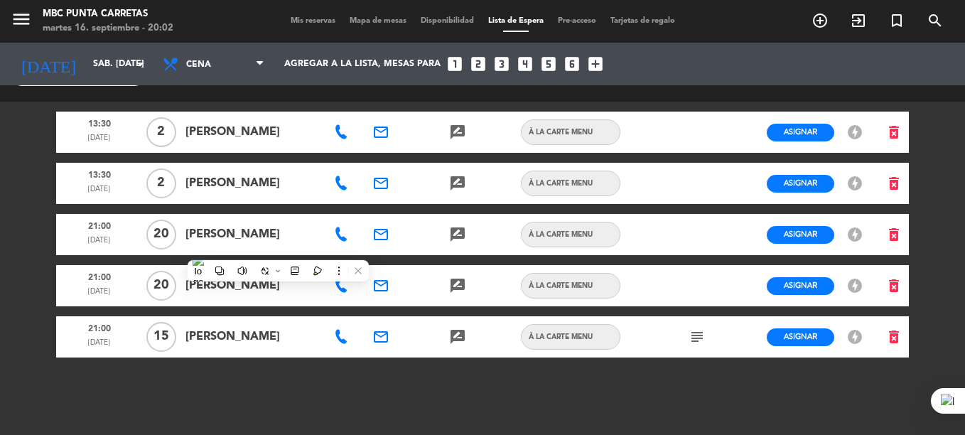
copy span "[PERSON_NAME]"
click at [380, 234] on icon "email" at bounding box center [380, 234] width 17 height 17
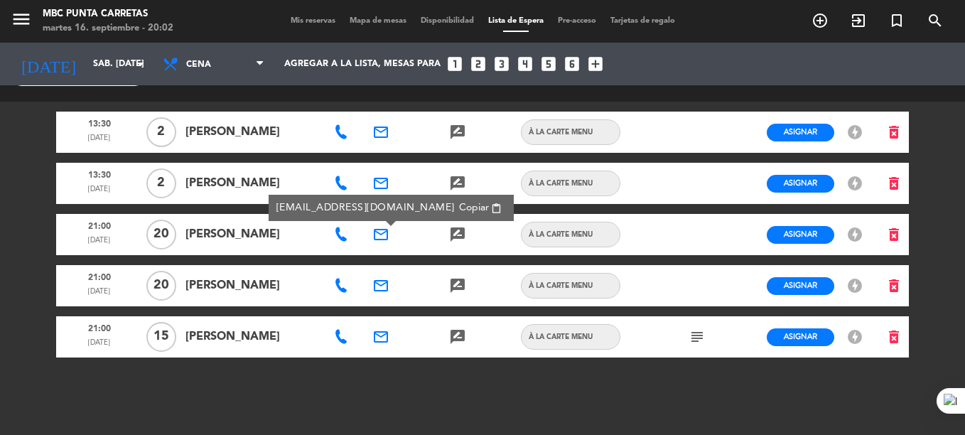
click at [387, 334] on icon "email" at bounding box center [380, 336] width 17 height 17
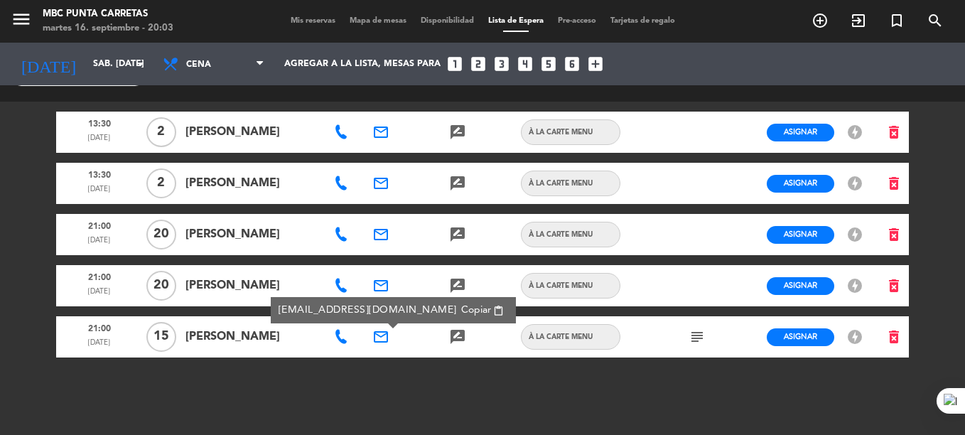
click at [302, 22] on span "Mis reservas" at bounding box center [313, 21] width 59 height 8
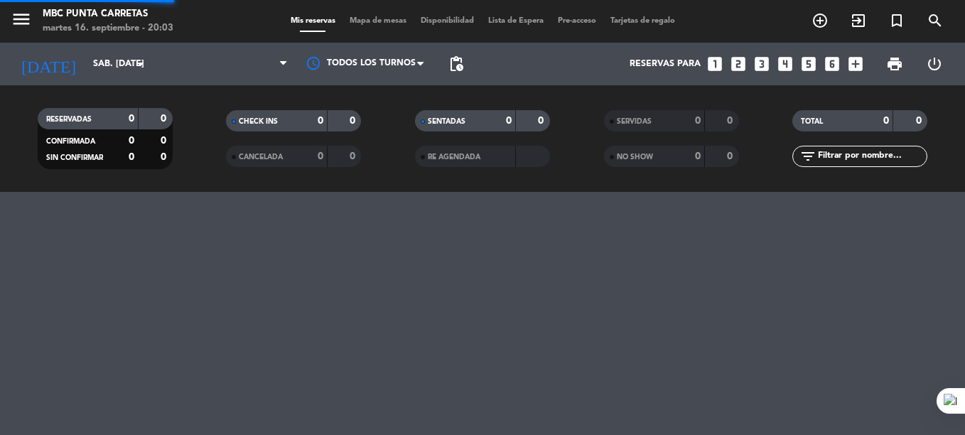
click at [302, 22] on span "Mis reservas" at bounding box center [313, 21] width 59 height 8
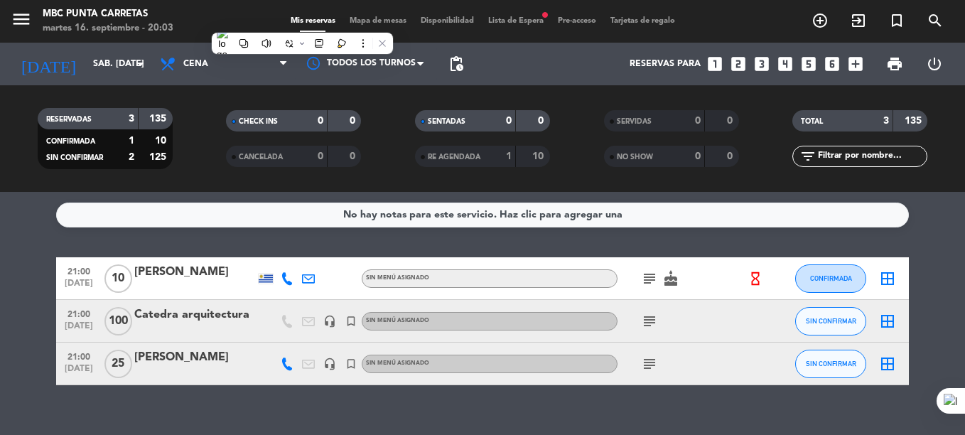
click at [298, 18] on span "Mis reservas" at bounding box center [313, 21] width 59 height 8
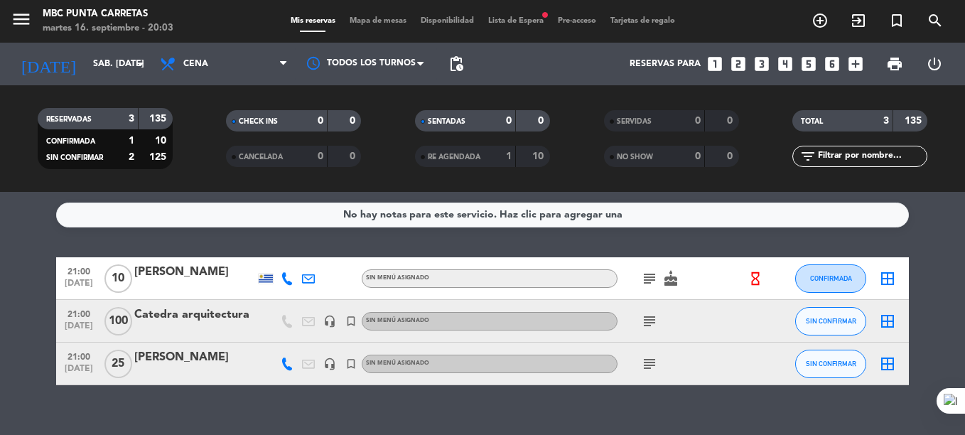
click at [338, 326] on div "headset_mic" at bounding box center [329, 321] width 21 height 42
click at [350, 321] on icon "turned_in_not" at bounding box center [351, 321] width 13 height 13
click at [652, 324] on icon "subject" at bounding box center [649, 321] width 17 height 17
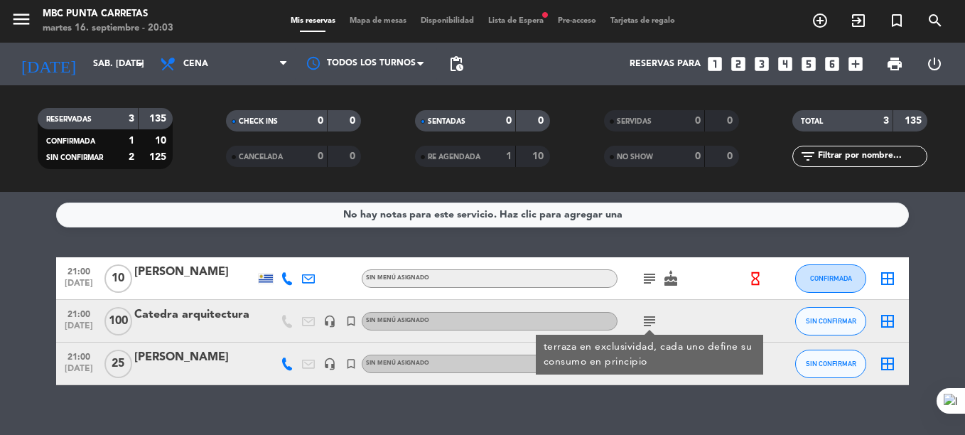
click at [714, 310] on div "subject terraza en exclusividad, cada uno define su consumo en principio" at bounding box center [682, 321] width 128 height 42
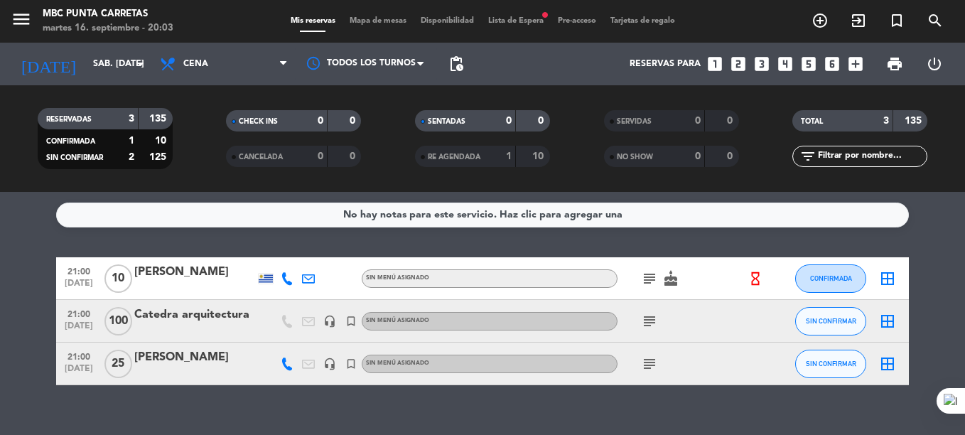
click at [650, 370] on icon "subject" at bounding box center [649, 363] width 17 height 17
click at [652, 280] on icon "subject" at bounding box center [649, 278] width 17 height 17
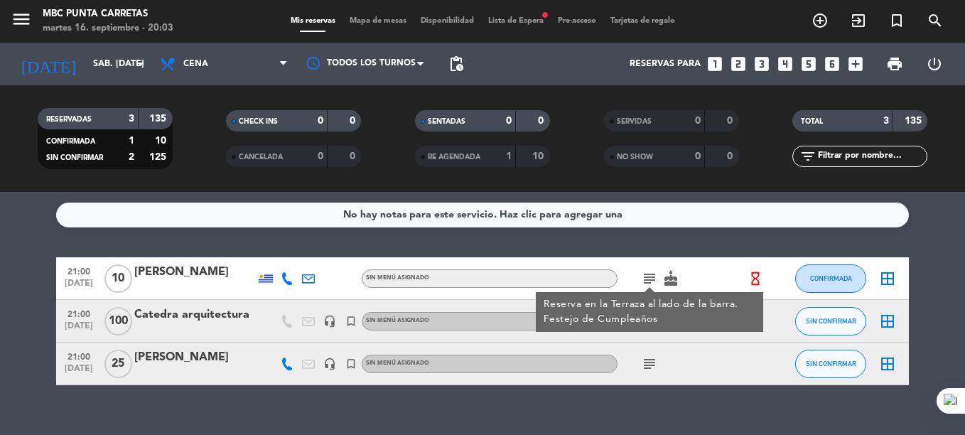
click at [687, 360] on div "subject" at bounding box center [682, 364] width 128 height 42
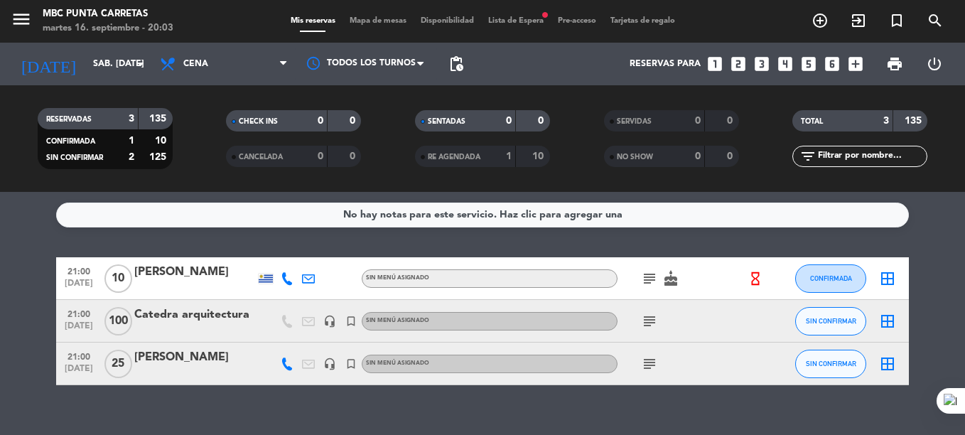
click at [174, 358] on div "[PERSON_NAME]" at bounding box center [194, 357] width 121 height 18
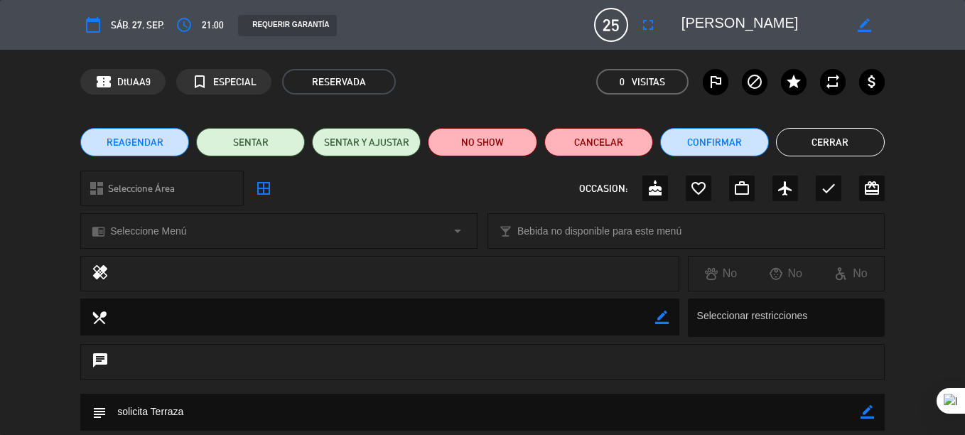
scroll to position [45, 0]
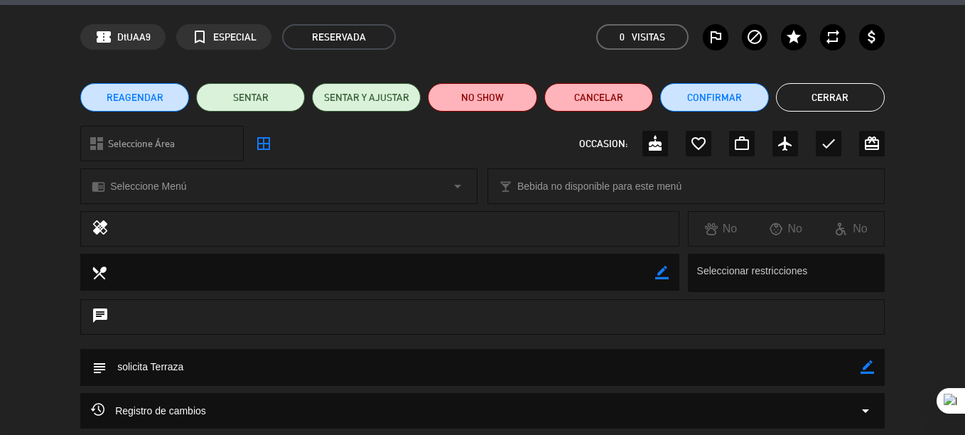
click at [871, 370] on icon "border_color" at bounding box center [868, 367] width 14 height 14
click at [787, 372] on textarea at bounding box center [484, 367] width 754 height 36
click at [307, 380] on textarea at bounding box center [484, 367] width 754 height 36
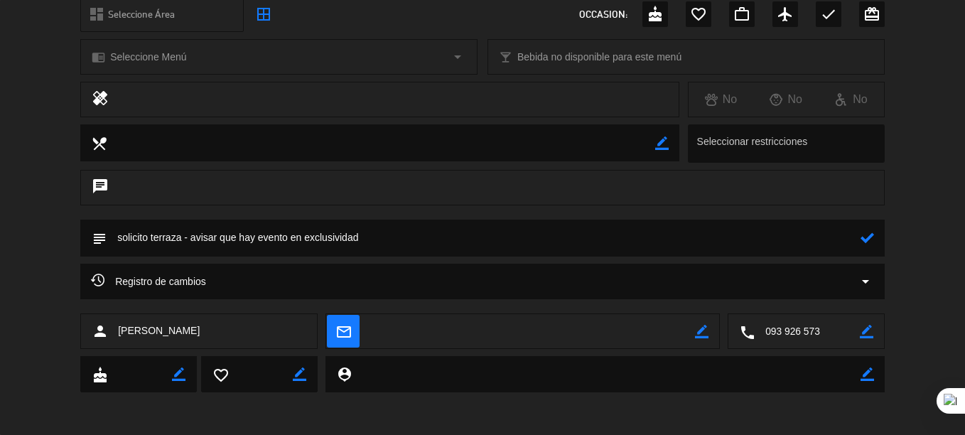
type textarea "solicito terraza - avisar que hay evento en exclusividad"
click at [868, 241] on icon at bounding box center [868, 238] width 14 height 14
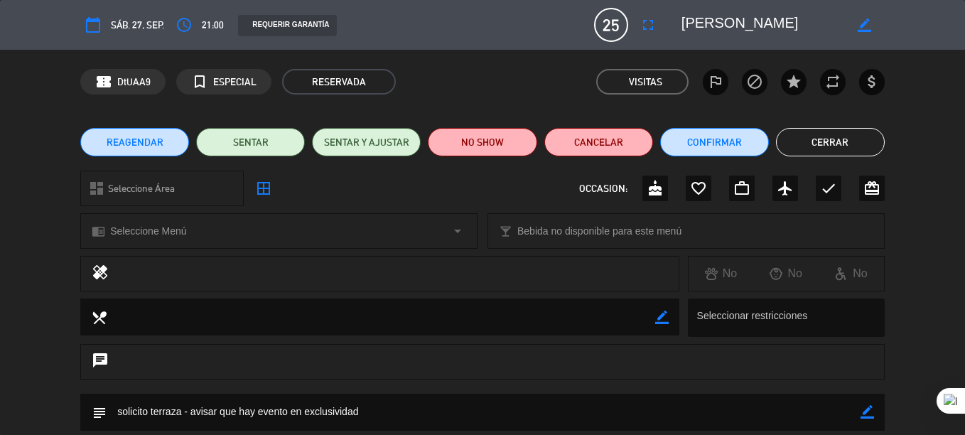
click at [841, 146] on button "Cerrar" at bounding box center [830, 142] width 109 height 28
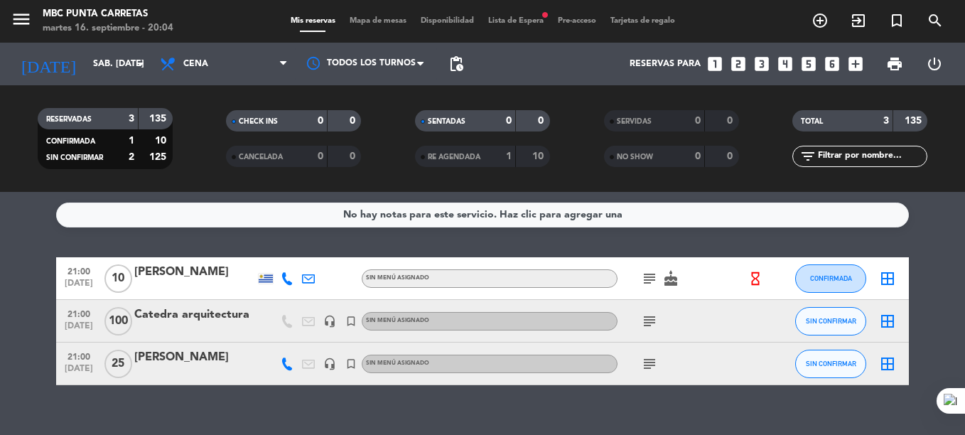
scroll to position [21, 0]
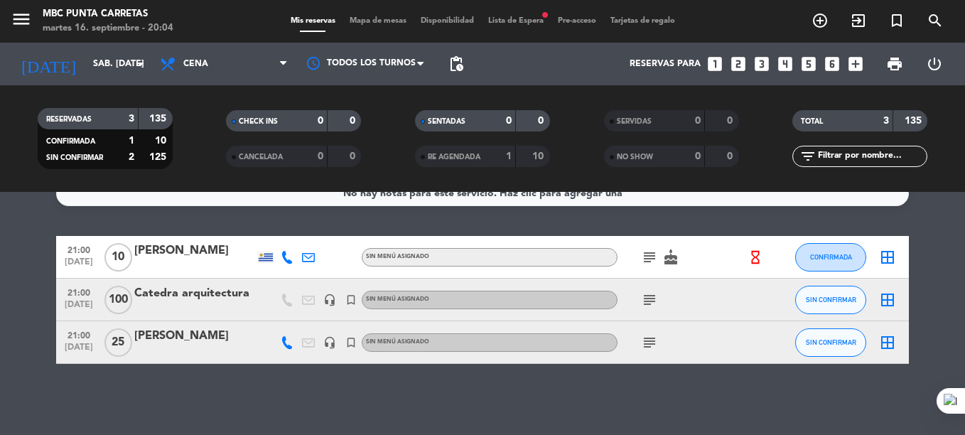
click at [159, 248] on div "[PERSON_NAME]" at bounding box center [194, 251] width 121 height 18
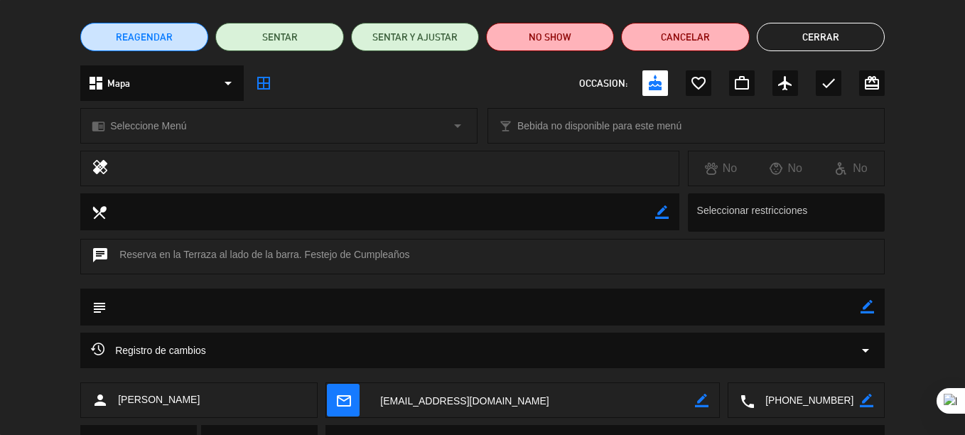
scroll to position [108, 0]
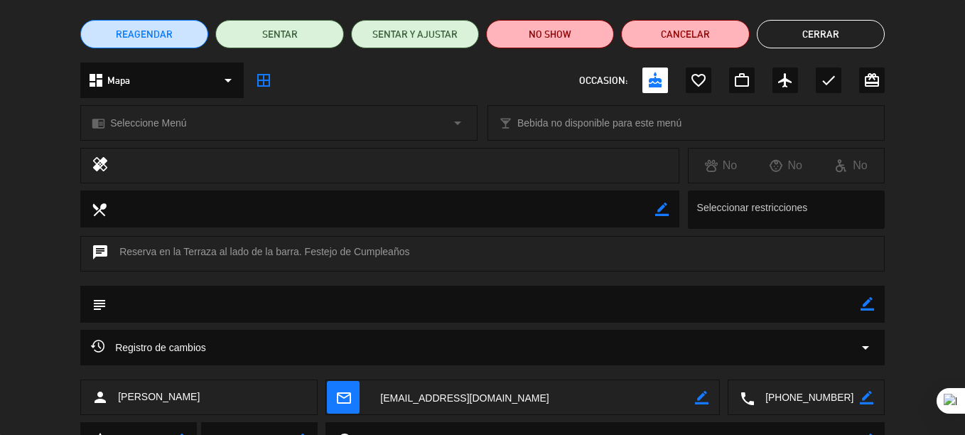
click at [862, 299] on icon "border_color" at bounding box center [868, 304] width 14 height 14
click at [795, 299] on textarea at bounding box center [484, 304] width 754 height 36
click at [871, 298] on icon at bounding box center [868, 304] width 14 height 14
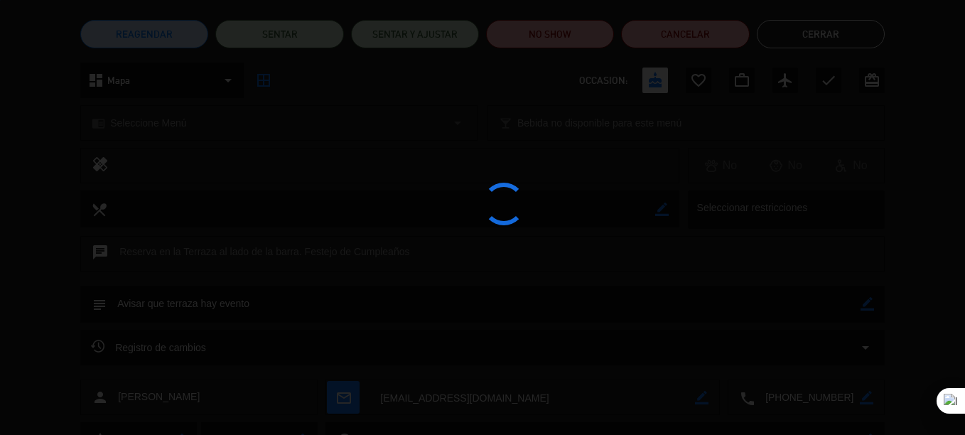
type textarea "Avisar que terraza hay evento"
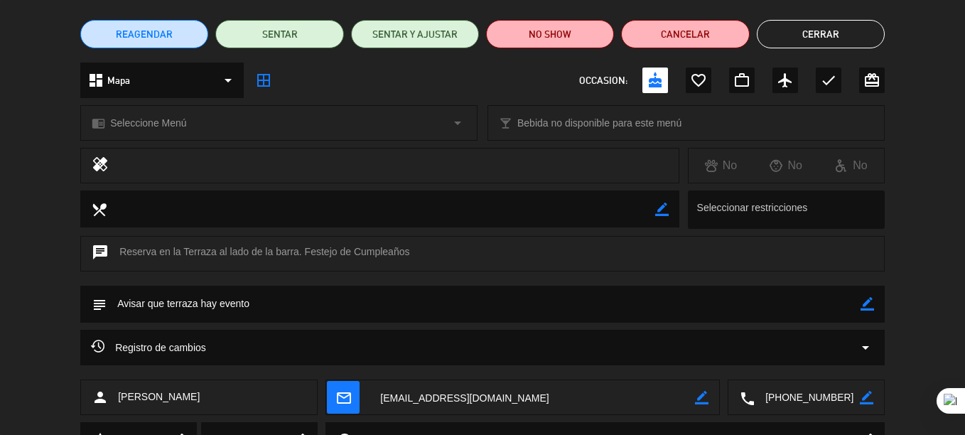
click at [829, 36] on button "Cerrar" at bounding box center [821, 34] width 128 height 28
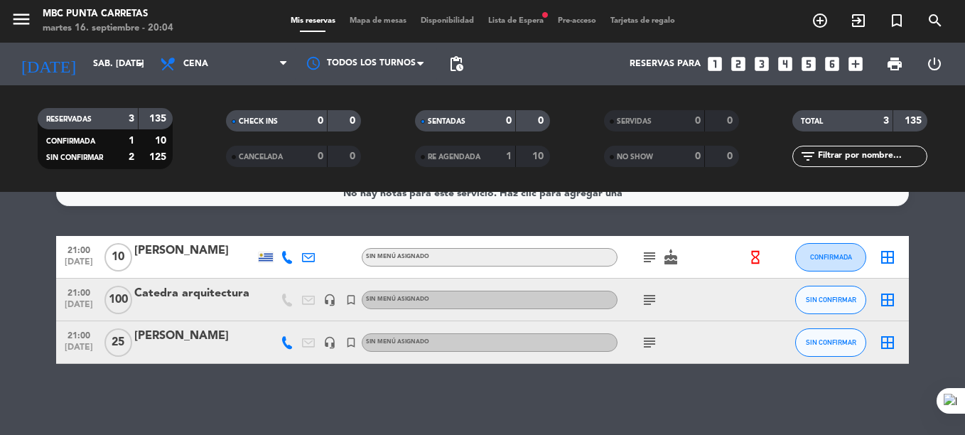
scroll to position [0, 0]
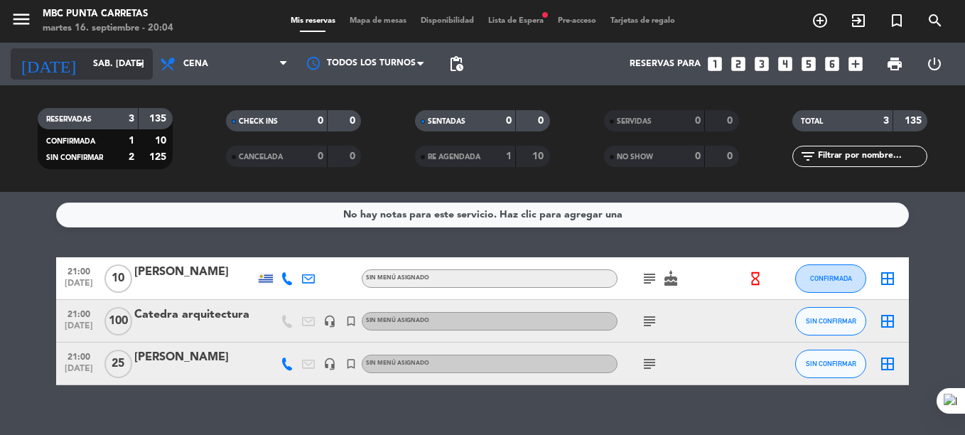
click at [108, 66] on input "sáb. [DATE]" at bounding box center [146, 64] width 120 height 24
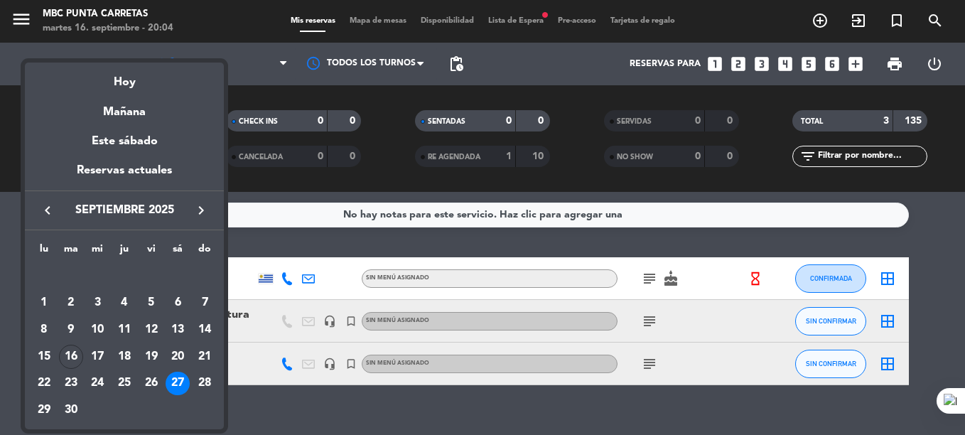
click at [502, 18] on div at bounding box center [482, 217] width 965 height 435
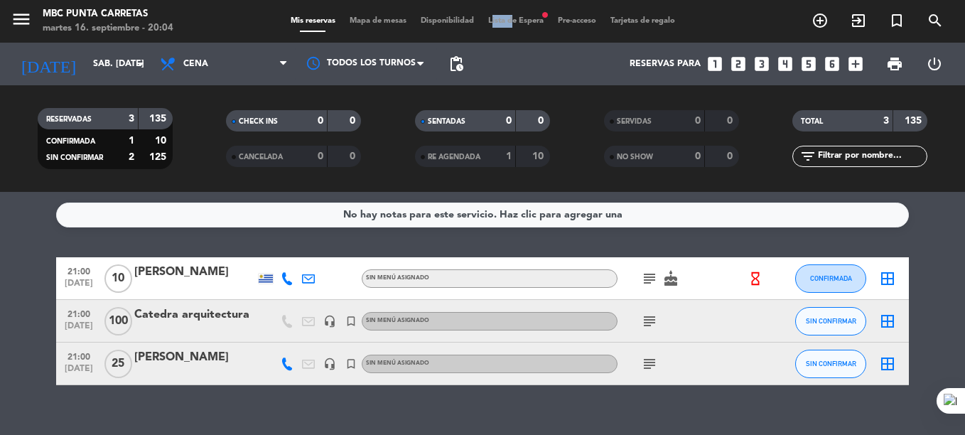
click at [502, 18] on span "Lista de Espera fiber_manual_record" at bounding box center [516, 21] width 70 height 8
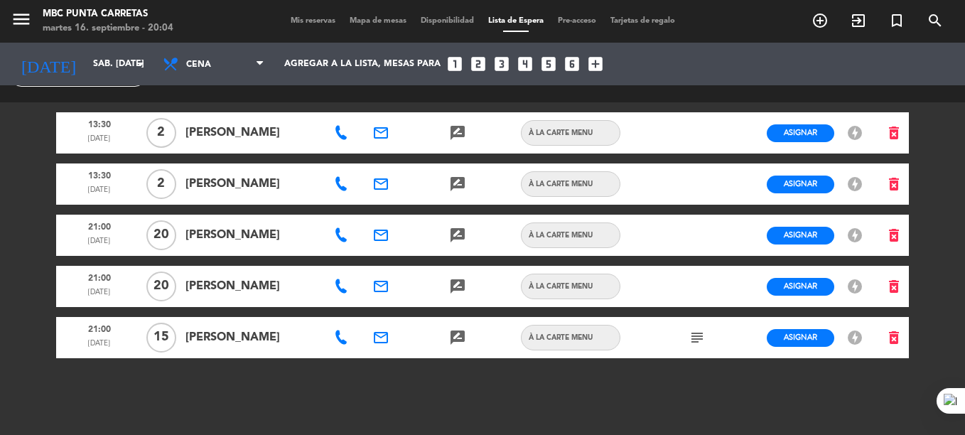
scroll to position [37, 0]
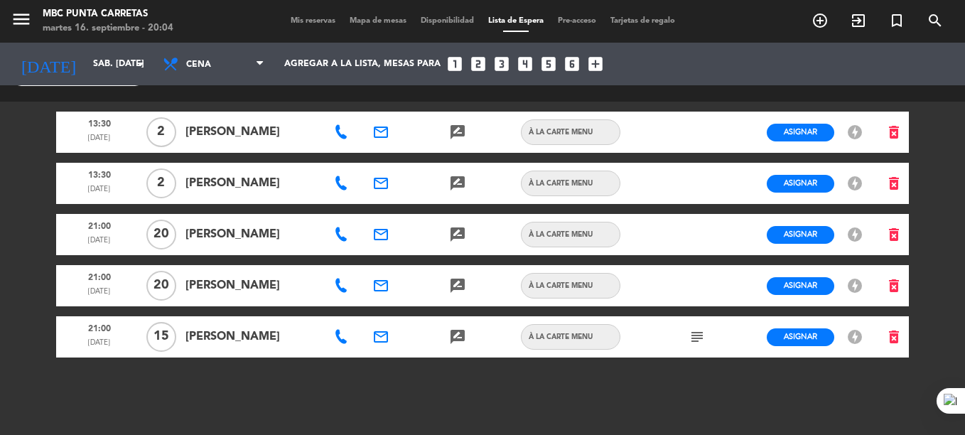
click at [313, 19] on span "Mis reservas" at bounding box center [313, 21] width 59 height 8
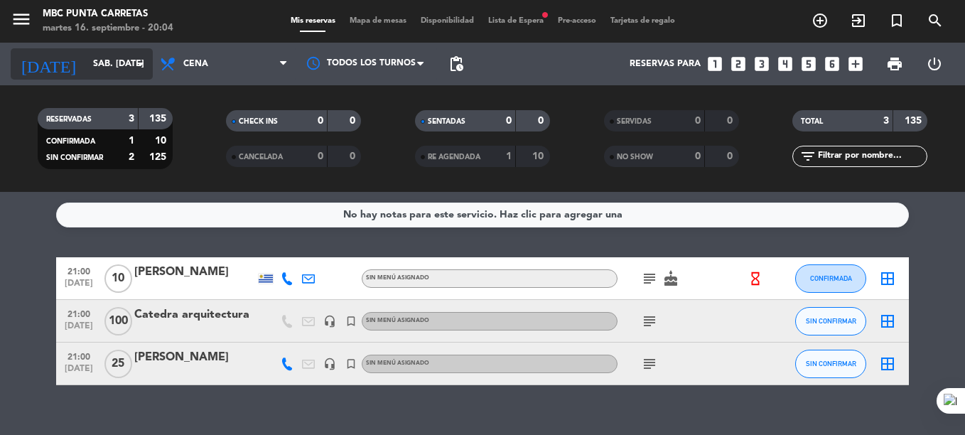
click at [86, 62] on input "sáb. [DATE]" at bounding box center [146, 64] width 120 height 24
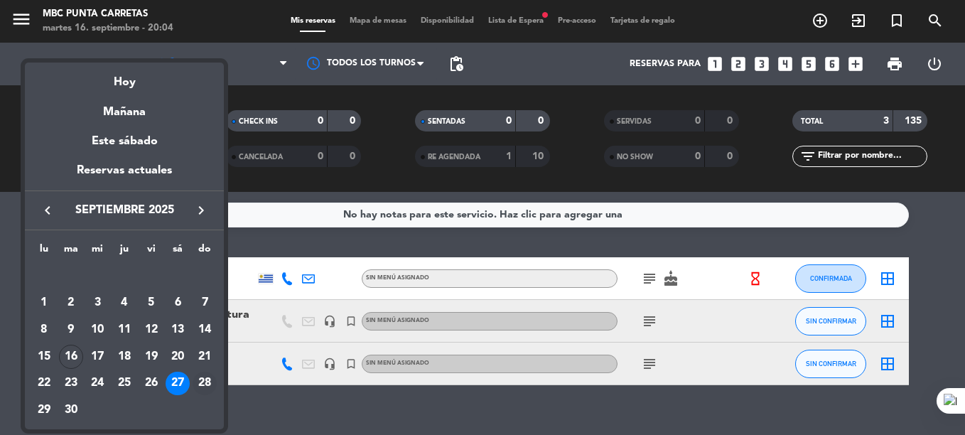
click at [205, 381] on div "28" at bounding box center [205, 384] width 24 height 24
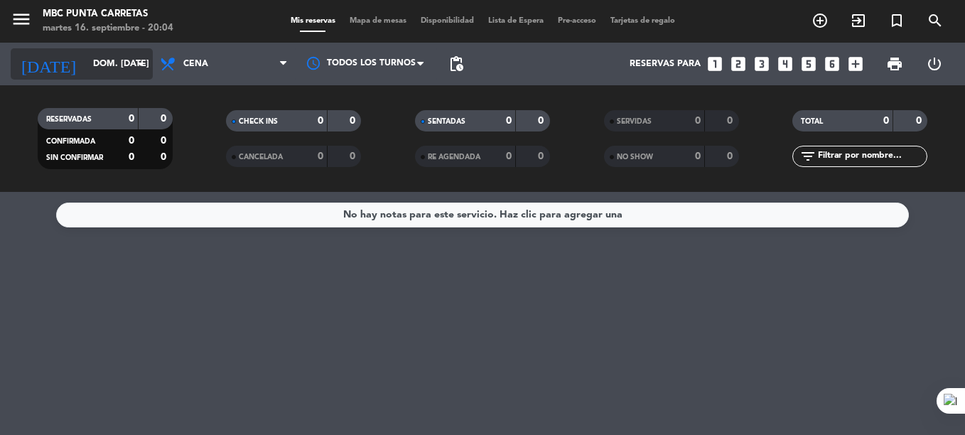
click at [114, 63] on input "dom. [DATE]" at bounding box center [146, 64] width 120 height 24
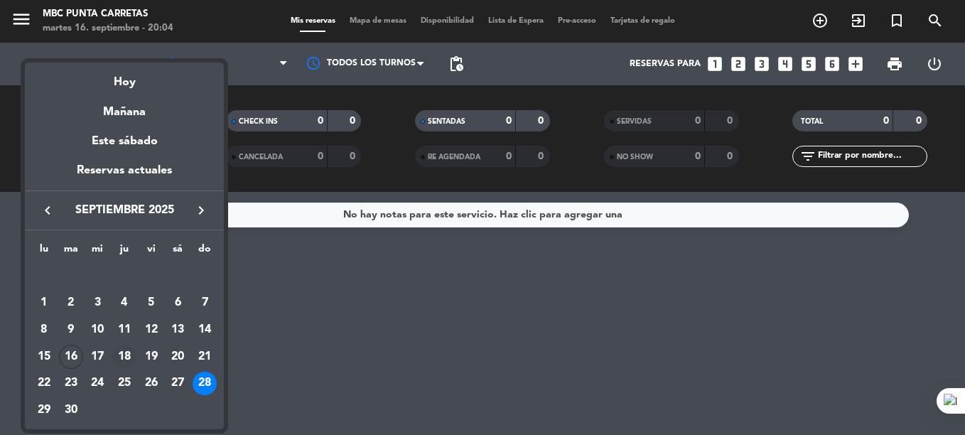
click at [126, 352] on div "18" at bounding box center [124, 357] width 24 height 24
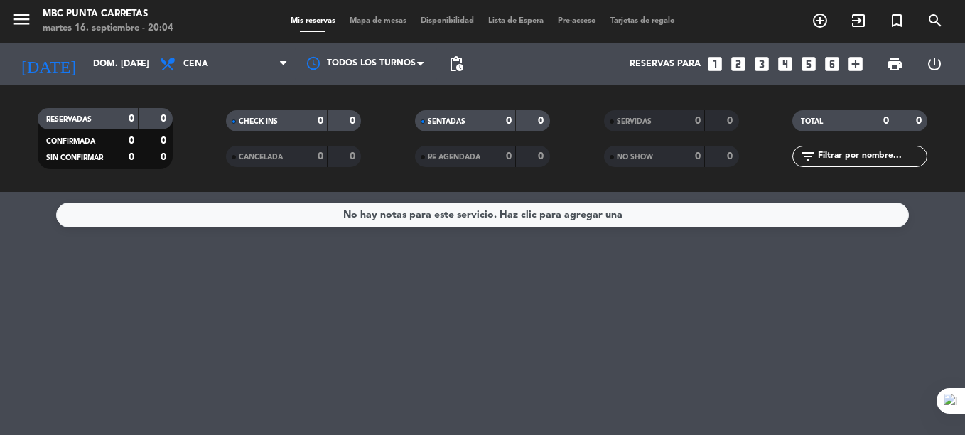
type input "[DEMOGRAPHIC_DATA] [DATE]"
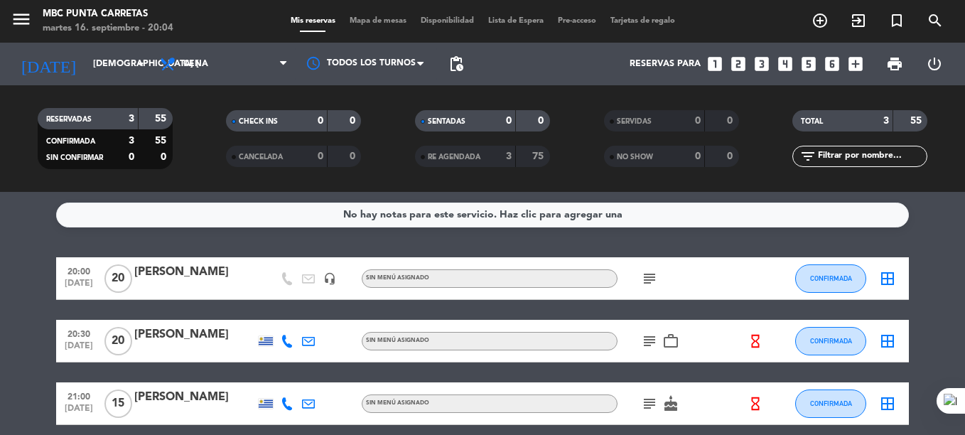
scroll to position [61, 0]
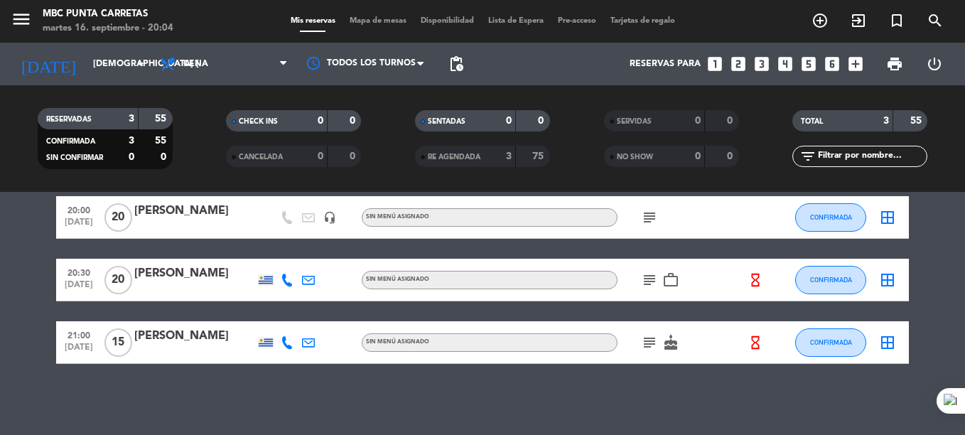
click at [509, 151] on strong "3" at bounding box center [509, 156] width 6 height 10
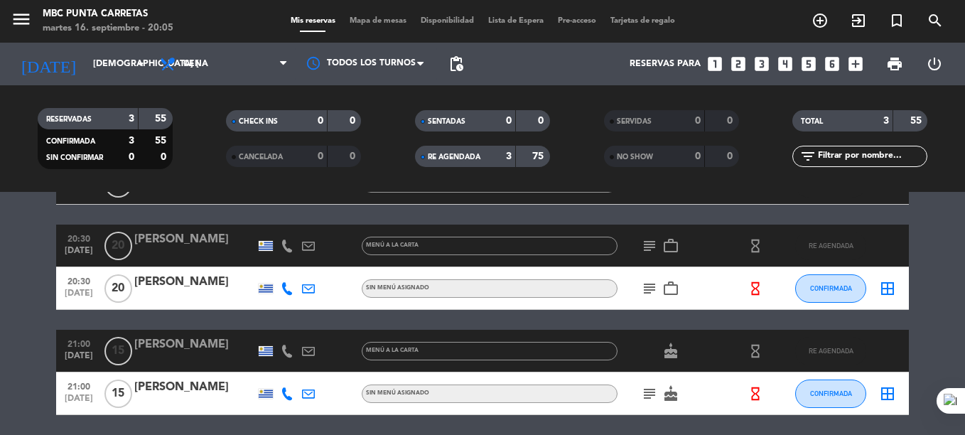
scroll to position [139, 0]
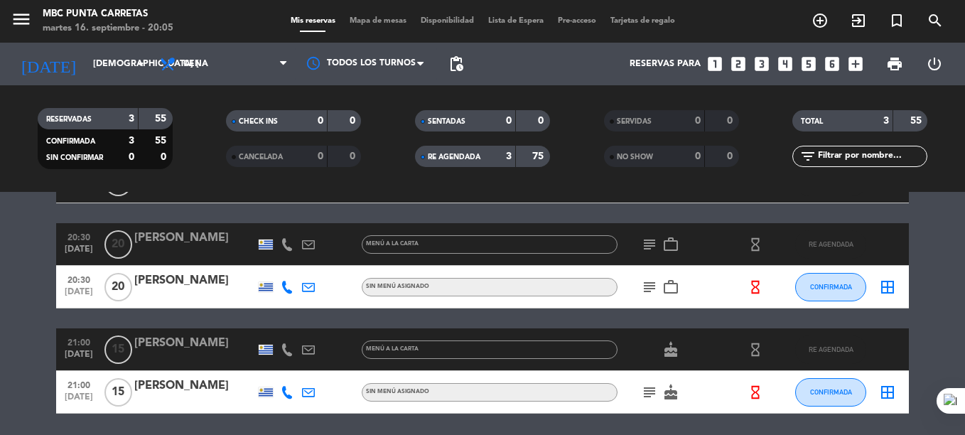
click at [642, 239] on icon "subject" at bounding box center [649, 244] width 17 height 17
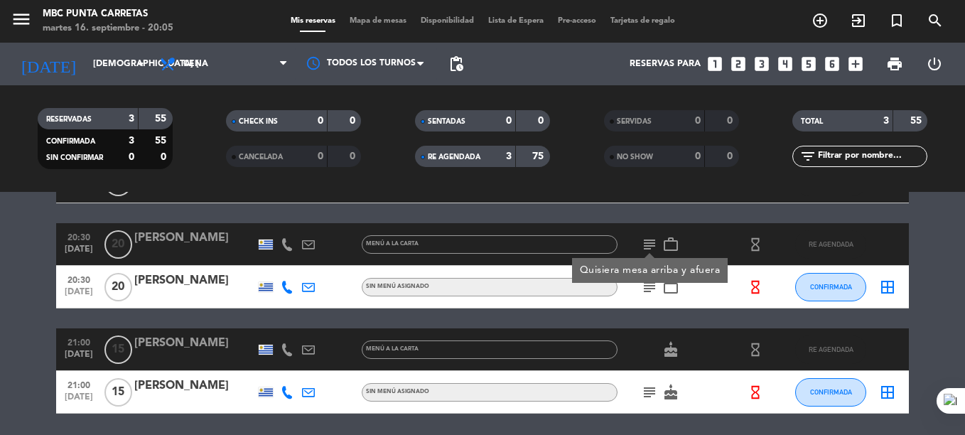
click at [642, 239] on icon "subject" at bounding box center [649, 244] width 17 height 17
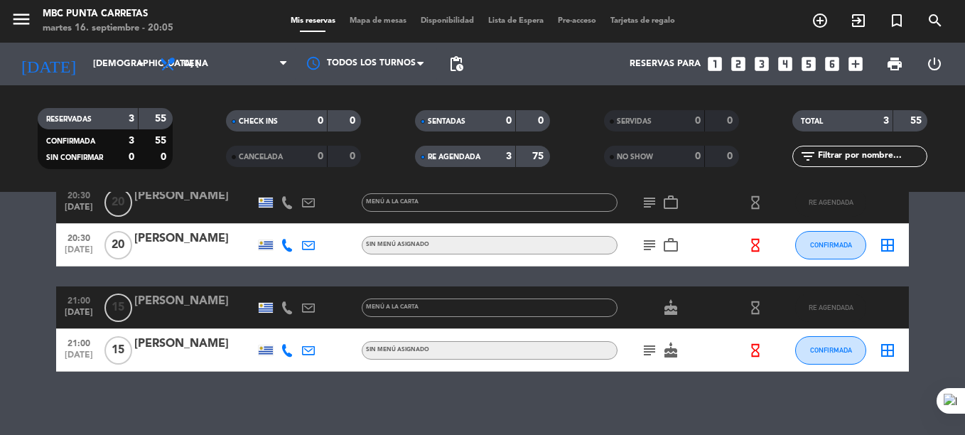
scroll to position [189, 0]
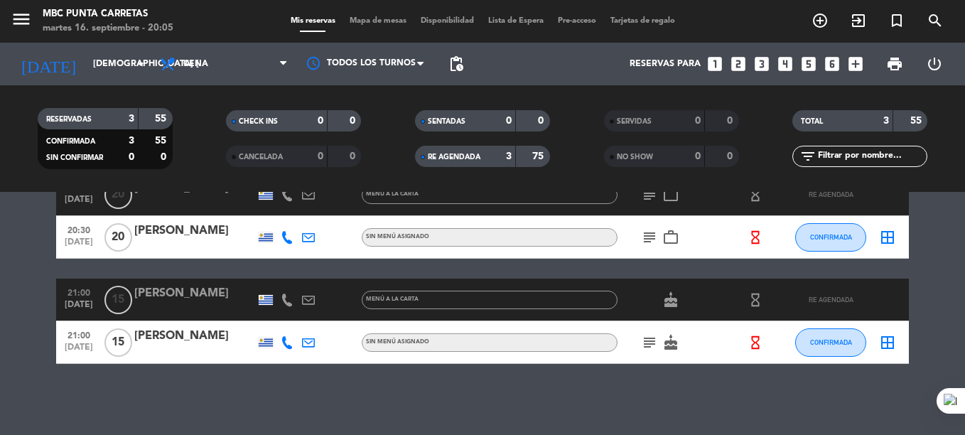
click at [468, 156] on span "RE AGENDADA" at bounding box center [454, 157] width 53 height 7
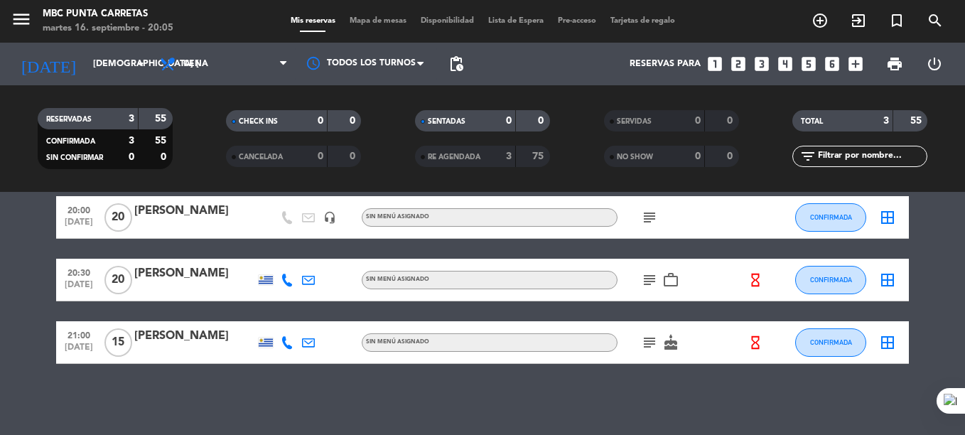
scroll to position [0, 0]
